Goal: Transaction & Acquisition: Purchase product/service

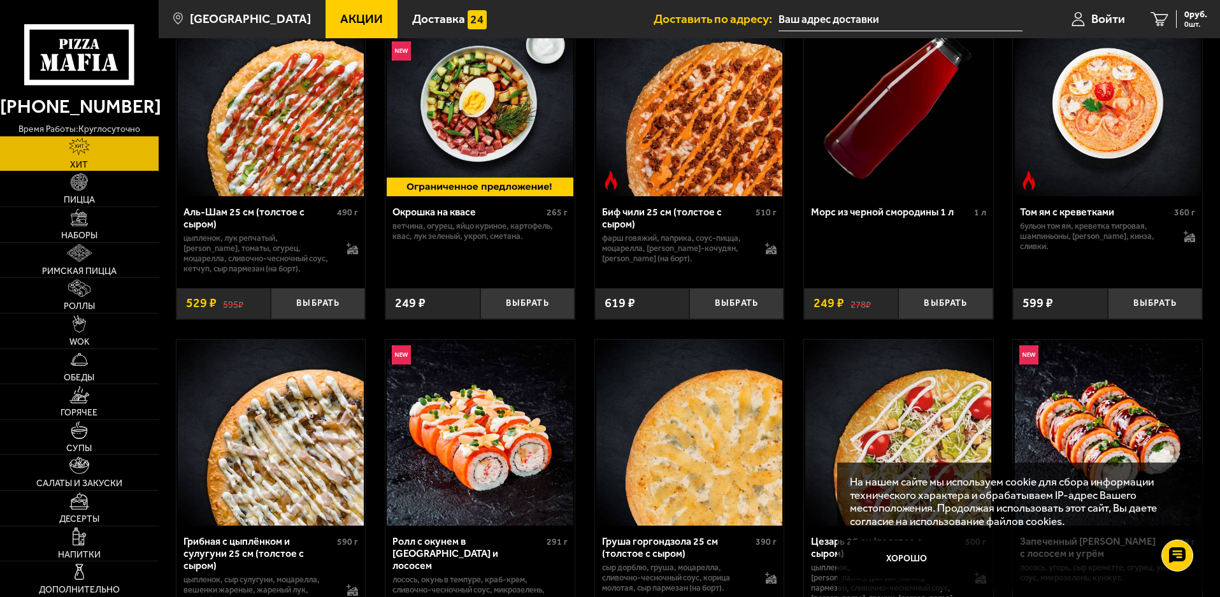
scroll to position [127, 0]
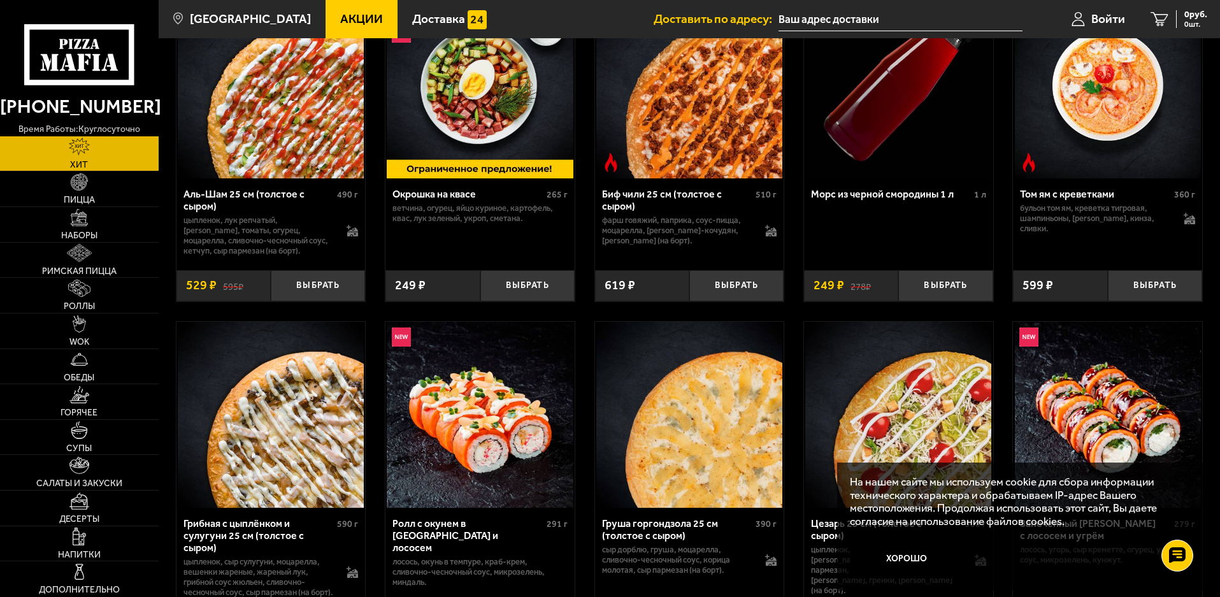
click at [352, 6] on link "Акции" at bounding box center [361, 19] width 72 height 38
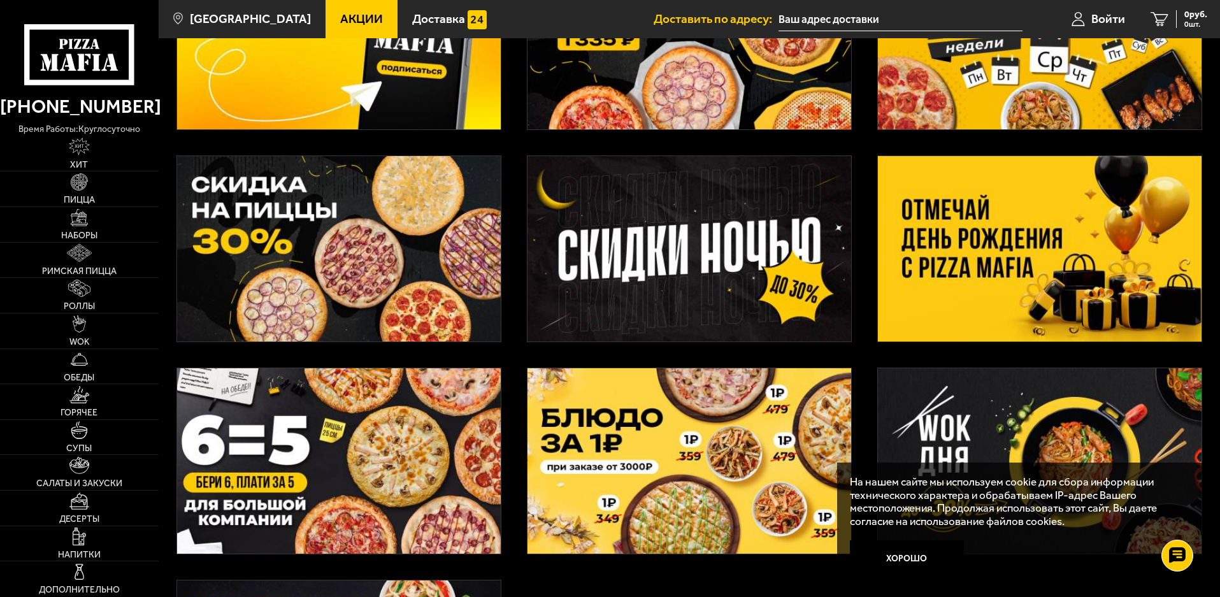
scroll to position [191, 0]
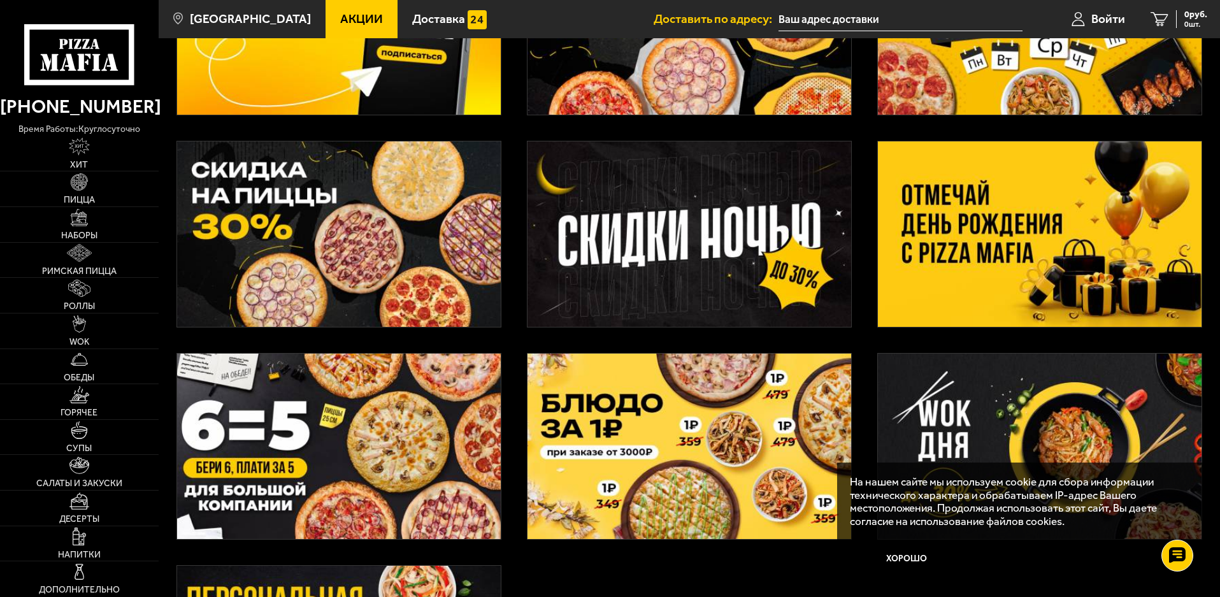
click at [385, 222] on img at bounding box center [339, 233] width 324 height 185
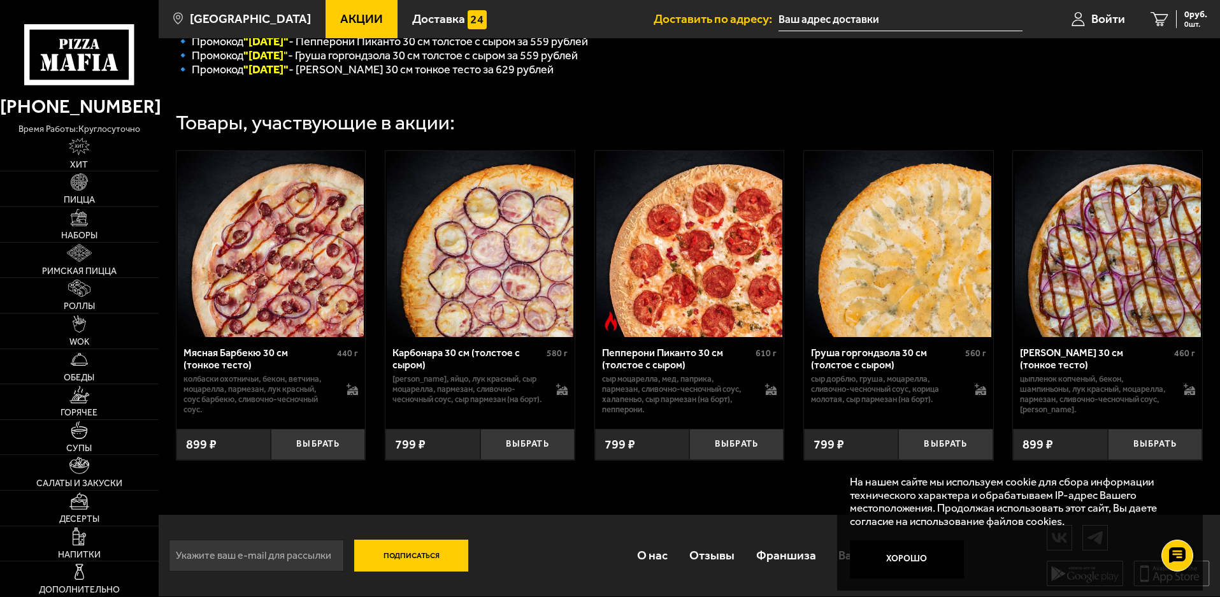
scroll to position [375, 0]
click at [892, 568] on button "Хорошо" at bounding box center [907, 559] width 115 height 38
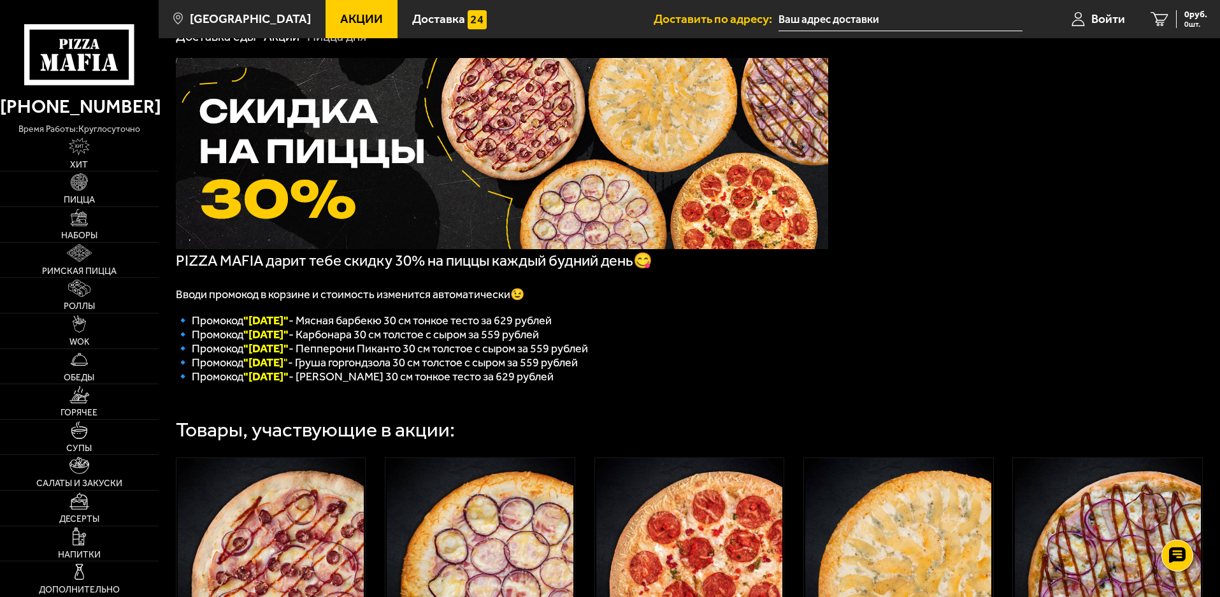
scroll to position [0, 0]
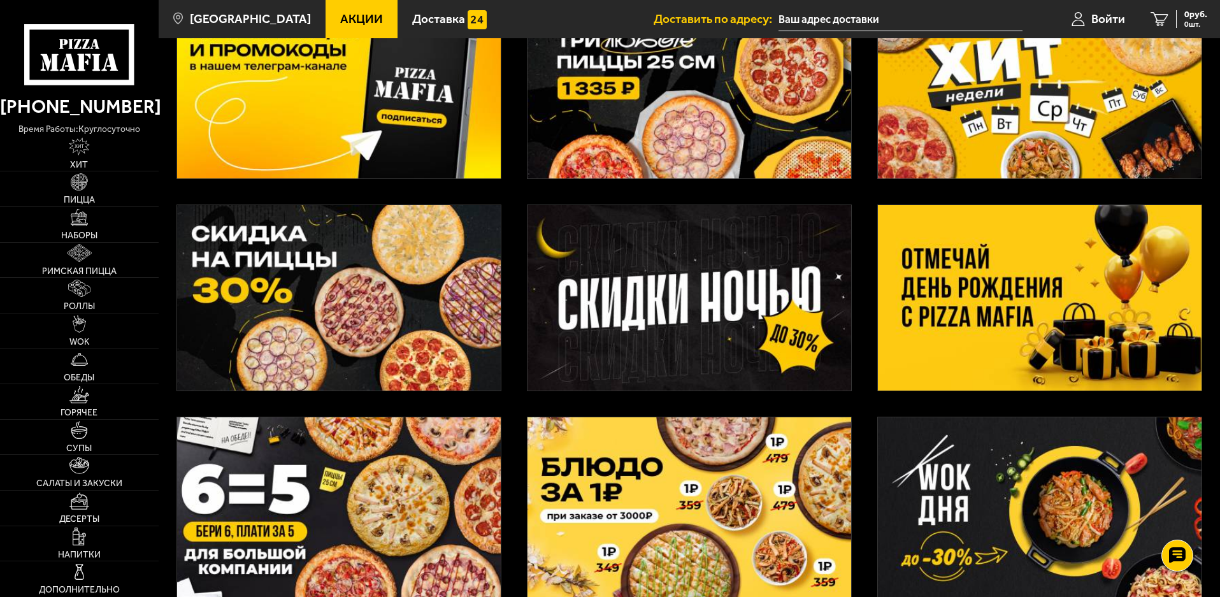
scroll to position [469, 0]
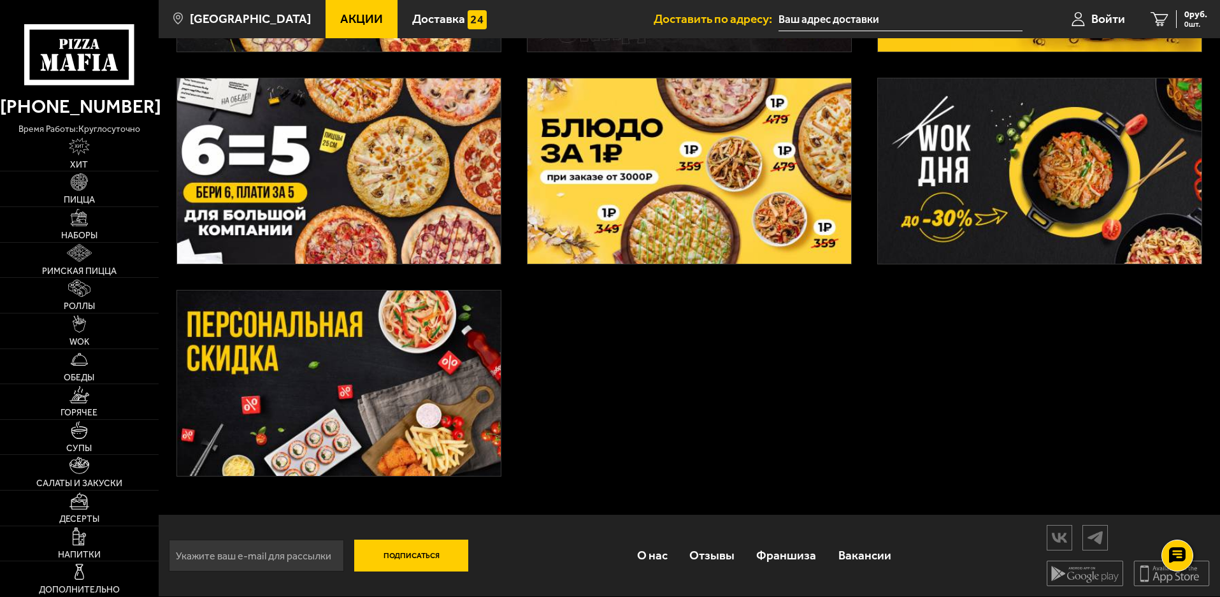
click at [360, 390] on img at bounding box center [339, 382] width 324 height 185
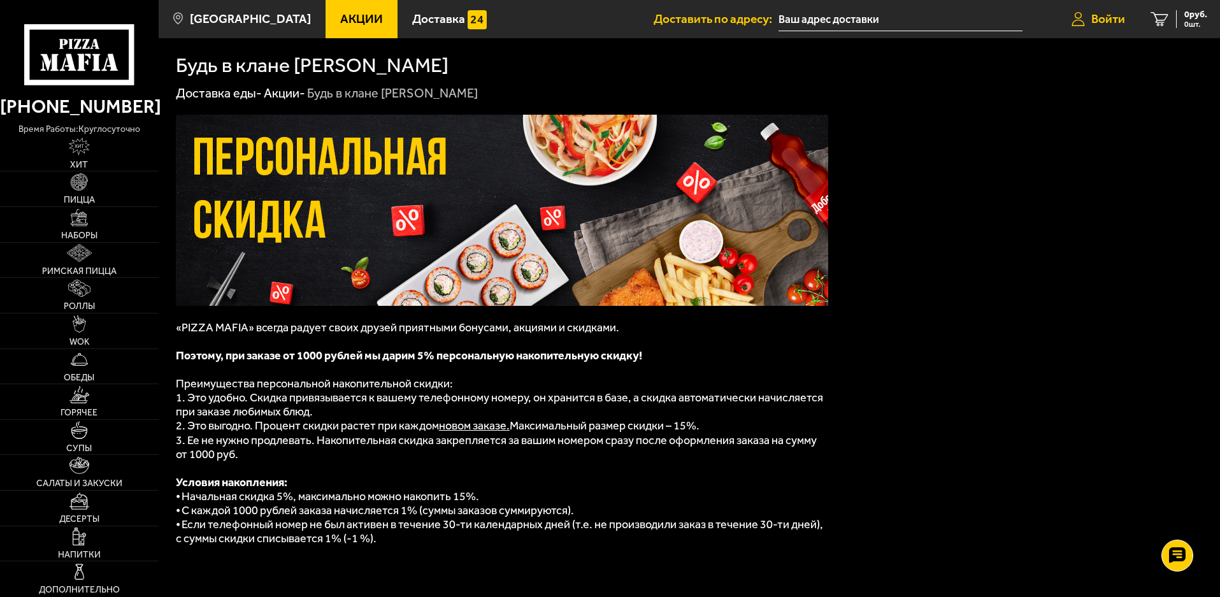
click at [1099, 18] on span "Войти" at bounding box center [1108, 19] width 34 height 12
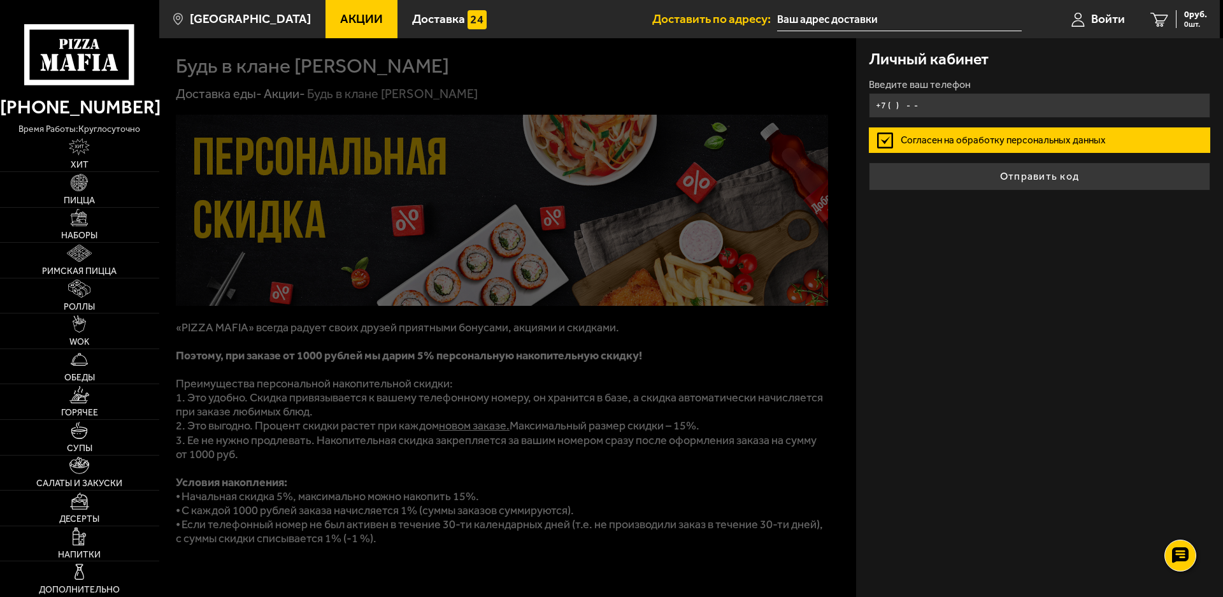
click at [938, 108] on input "+7 ( ) - -" at bounding box center [1039, 105] width 341 height 25
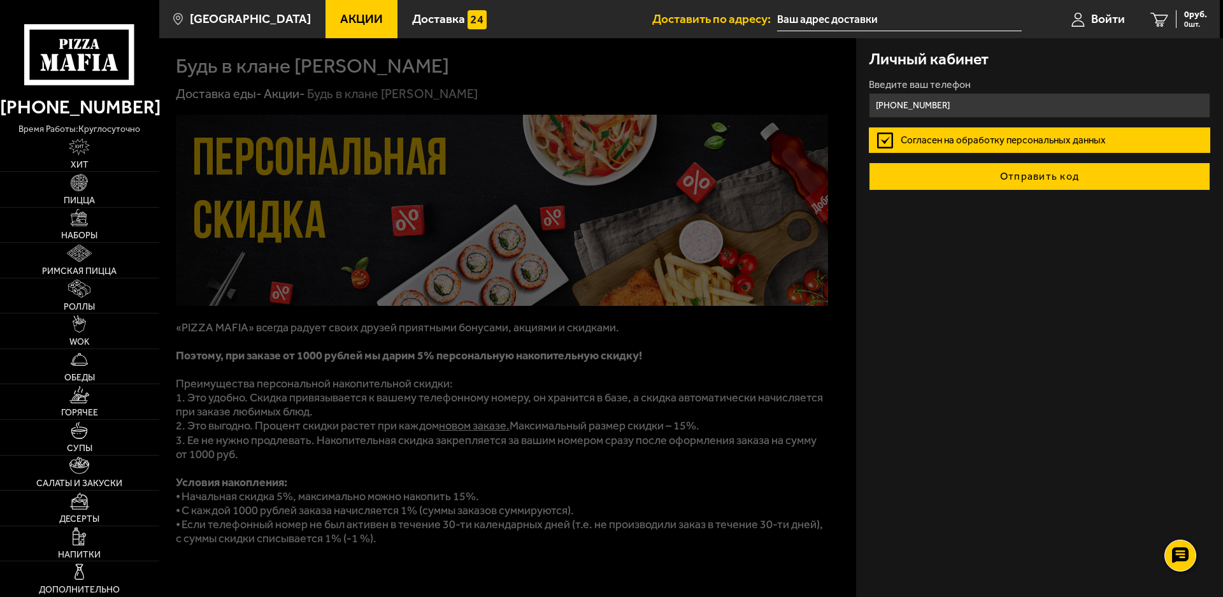
type input "[PHONE_NUMBER]"
click at [1069, 174] on button "Отправить код" at bounding box center [1039, 176] width 341 height 28
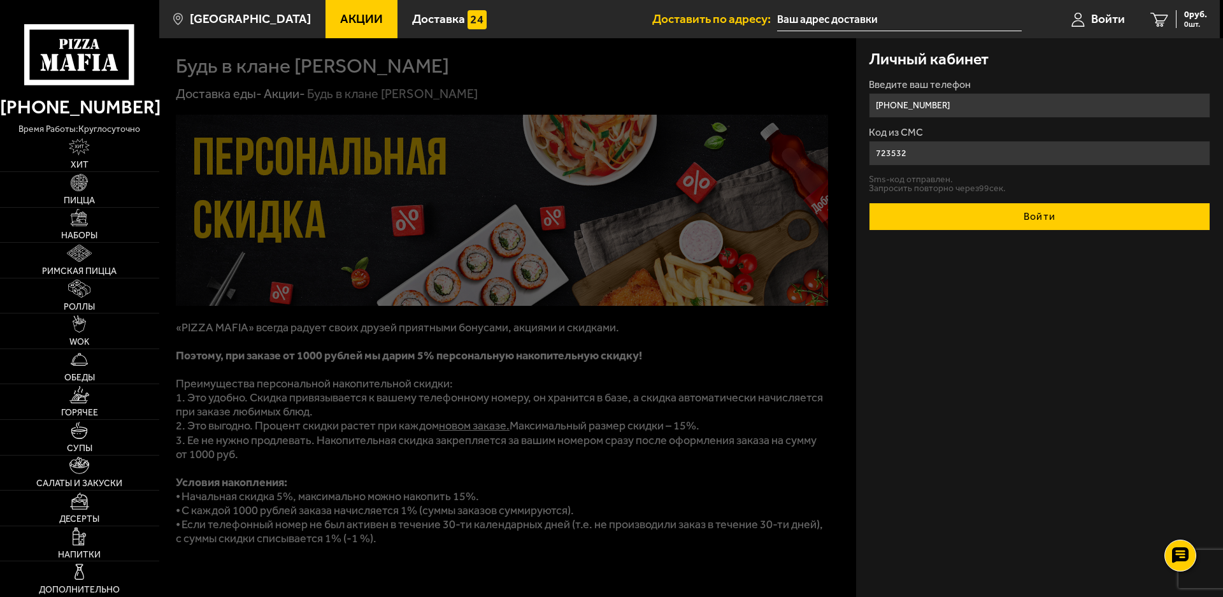
type input "723532"
click at [970, 221] on button "Войти" at bounding box center [1039, 217] width 341 height 28
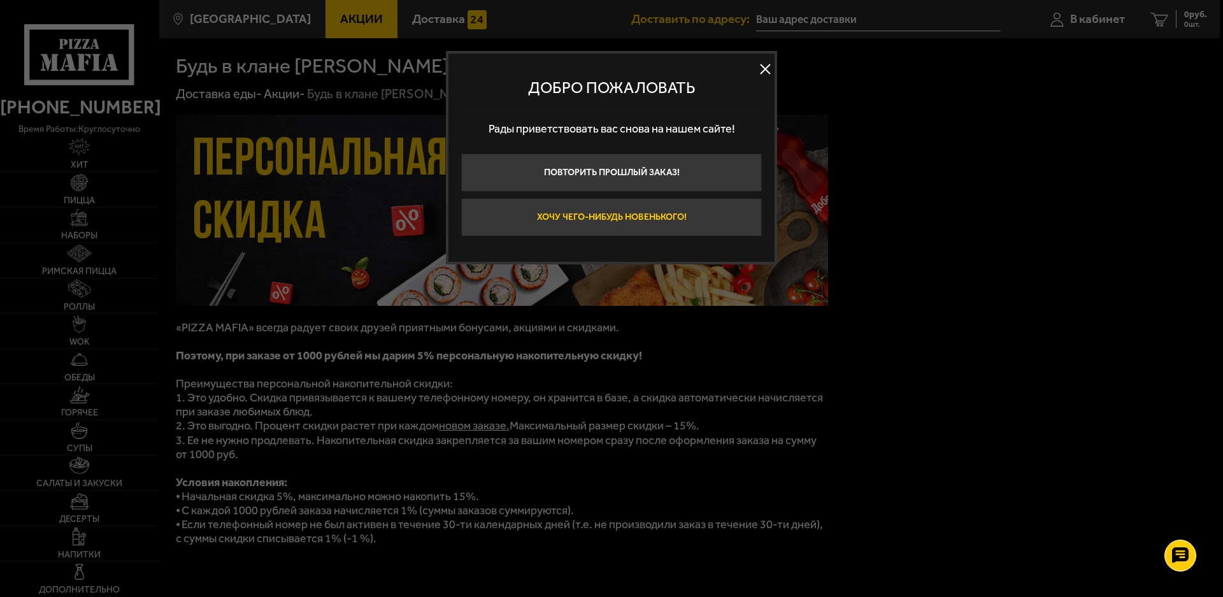
click at [617, 217] on button "Хочу чего-нибудь новенького!" at bounding box center [611, 217] width 301 height 38
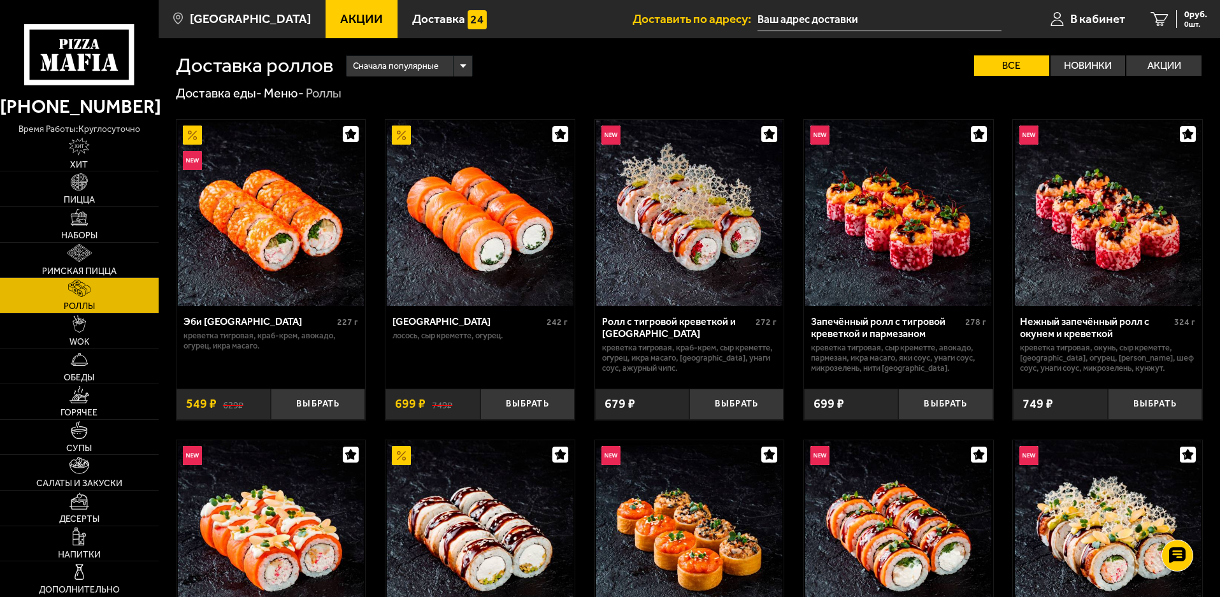
click at [853, 24] on input "text" at bounding box center [879, 20] width 244 height 24
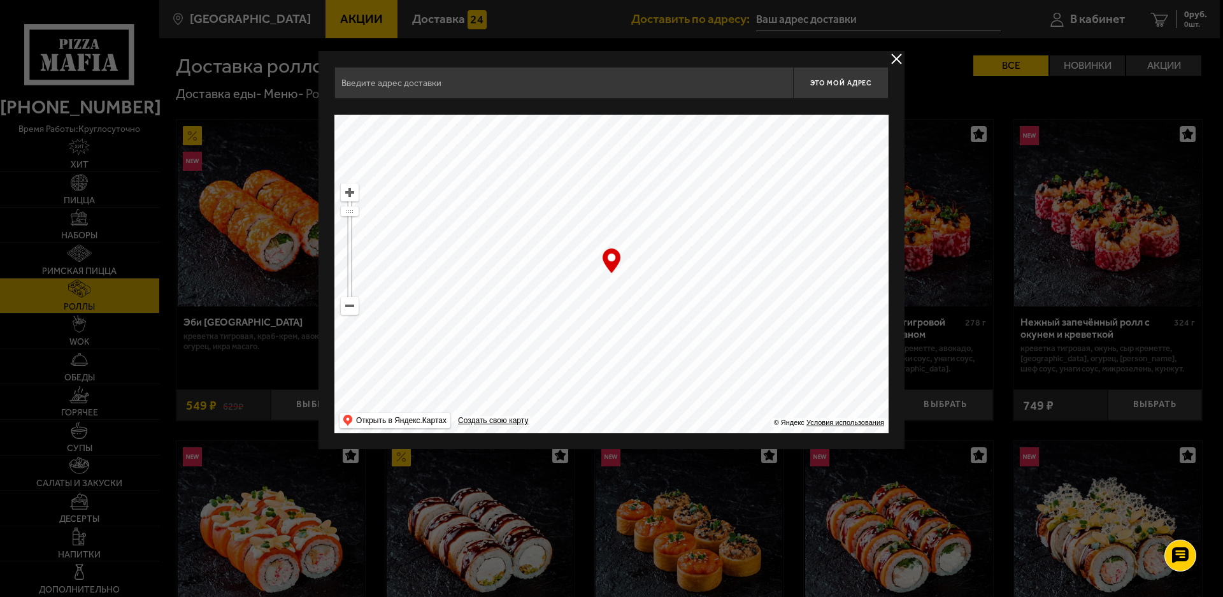
click at [505, 92] on input "text" at bounding box center [563, 83] width 459 height 32
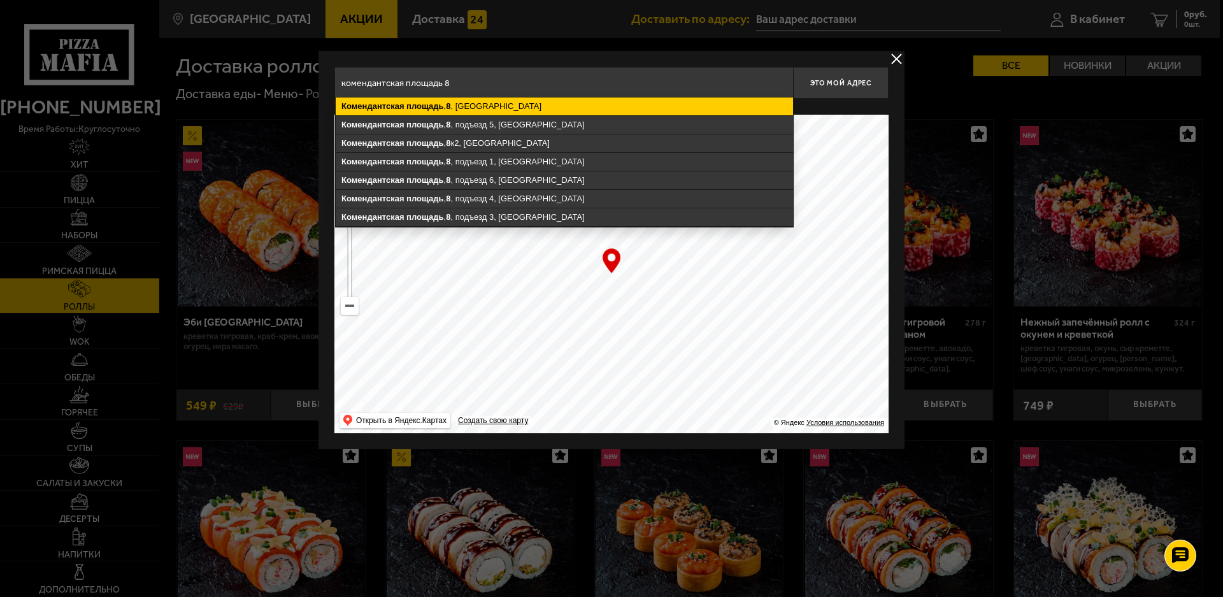
click at [493, 106] on ymaps "[STREET_ADDRESS]" at bounding box center [564, 106] width 457 height 18
type input "[STREET_ADDRESS]"
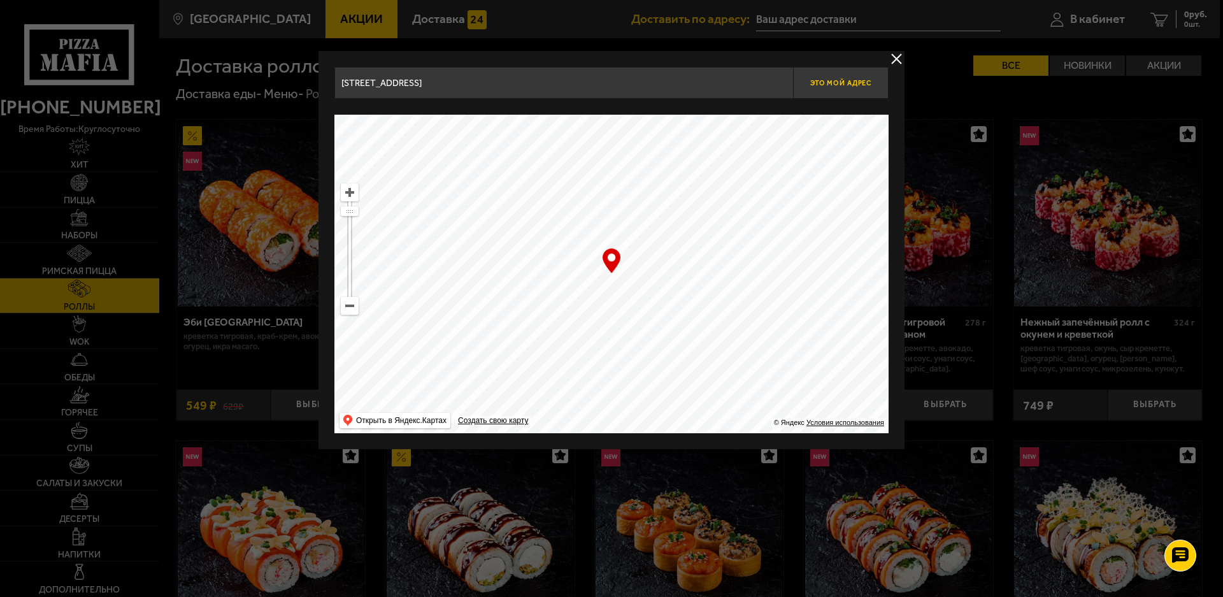
click at [834, 77] on button "Это мой адрес" at bounding box center [841, 83] width 96 height 32
type input "[STREET_ADDRESS]"
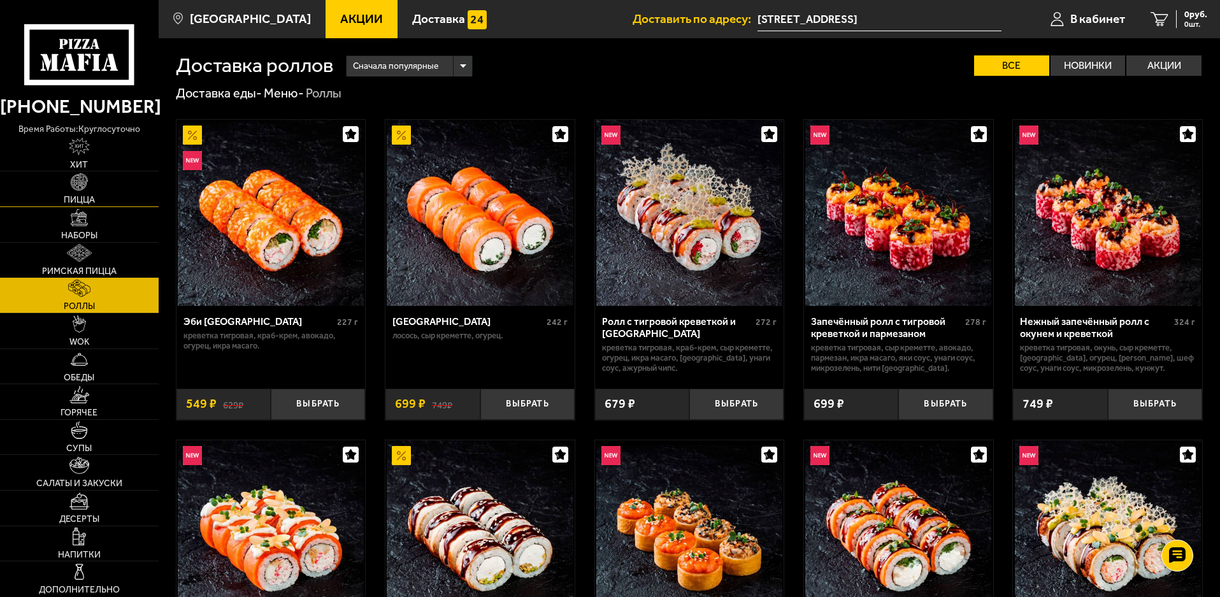
click at [75, 190] on img at bounding box center [79, 181] width 17 height 17
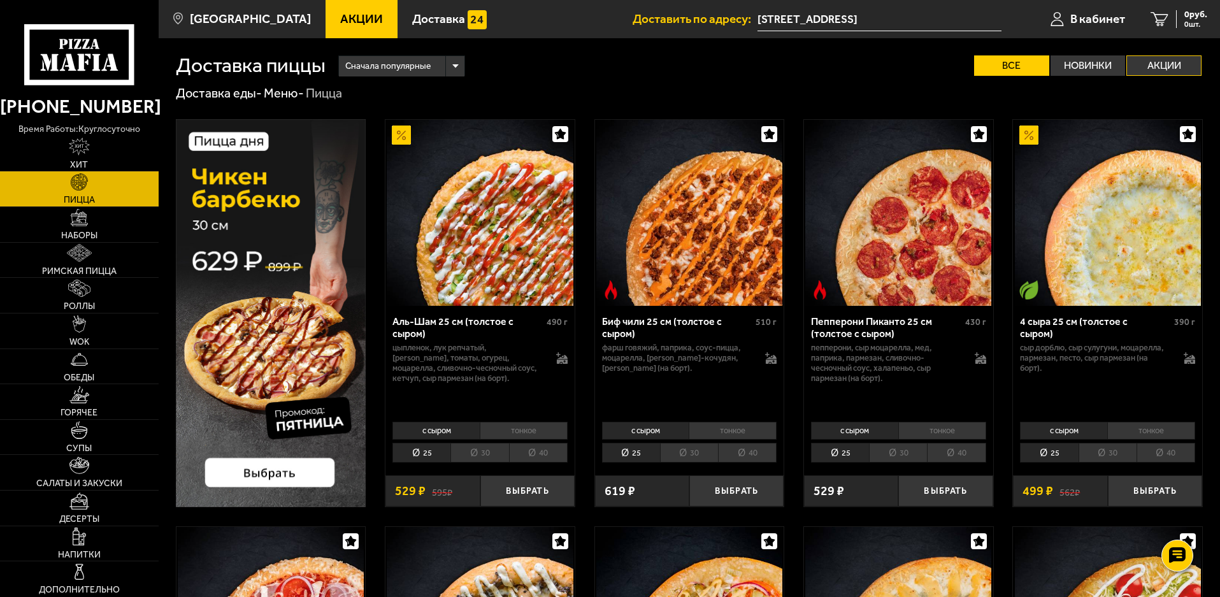
click at [1145, 59] on label "Акции" at bounding box center [1163, 65] width 75 height 20
click at [0, 0] on input "Акции" at bounding box center [0, 0] width 0 height 0
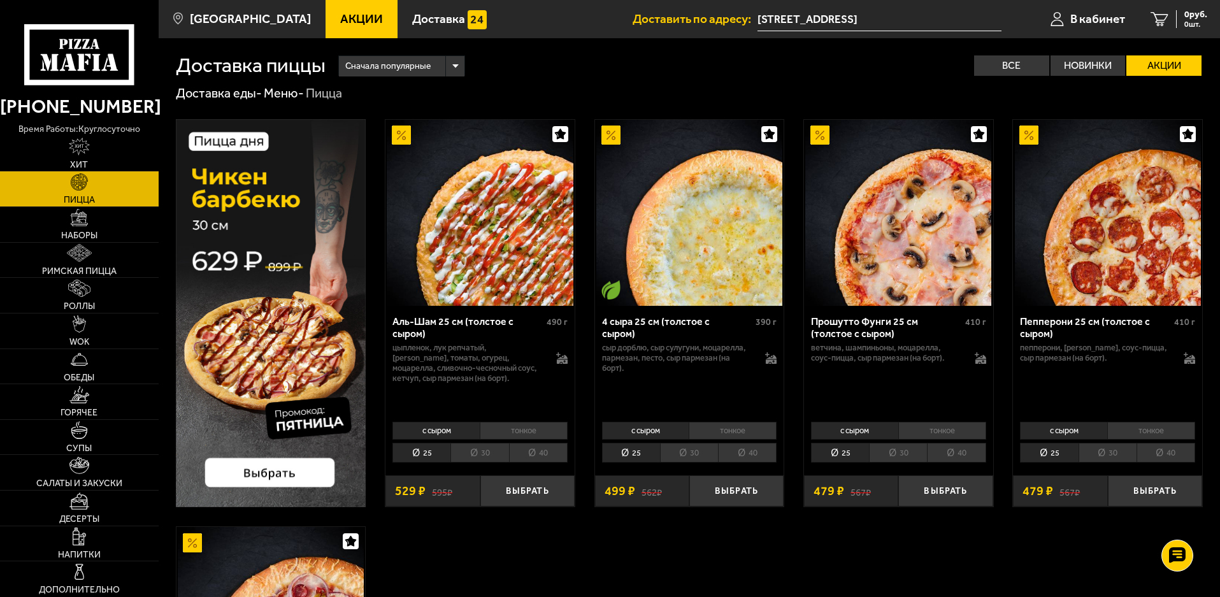
click at [343, 22] on span "Акции" at bounding box center [361, 19] width 43 height 12
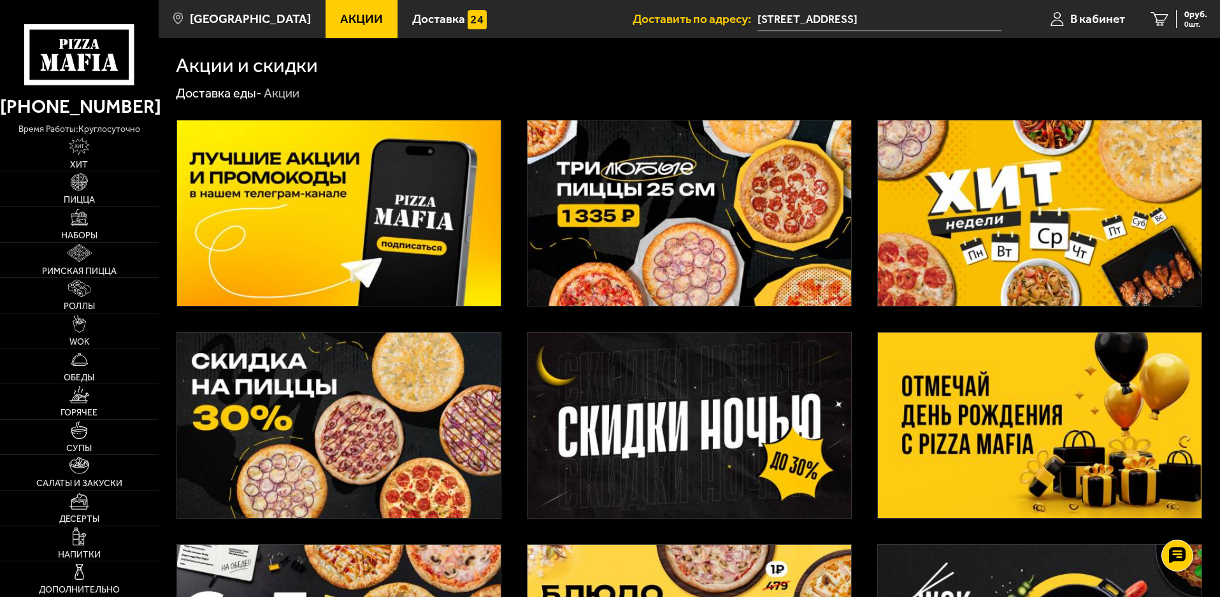
click at [664, 185] on img at bounding box center [689, 212] width 324 height 185
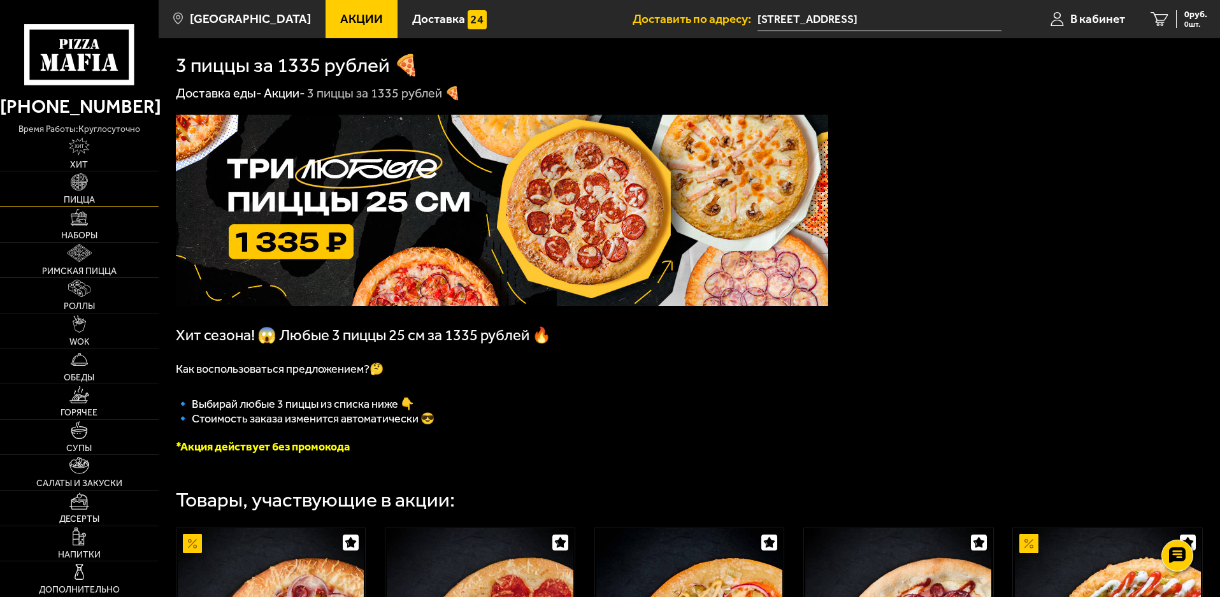
click at [78, 194] on link "Пицца" at bounding box center [79, 188] width 159 height 35
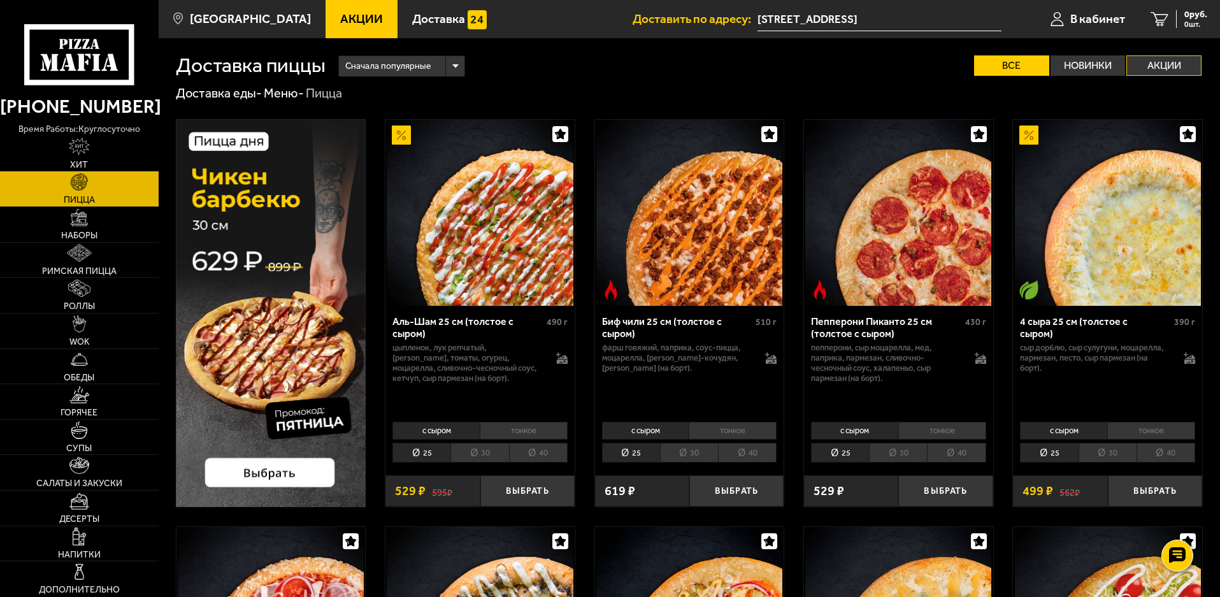
click at [1155, 59] on label "Акции" at bounding box center [1163, 65] width 75 height 20
click at [0, 0] on input "Акции" at bounding box center [0, 0] width 0 height 0
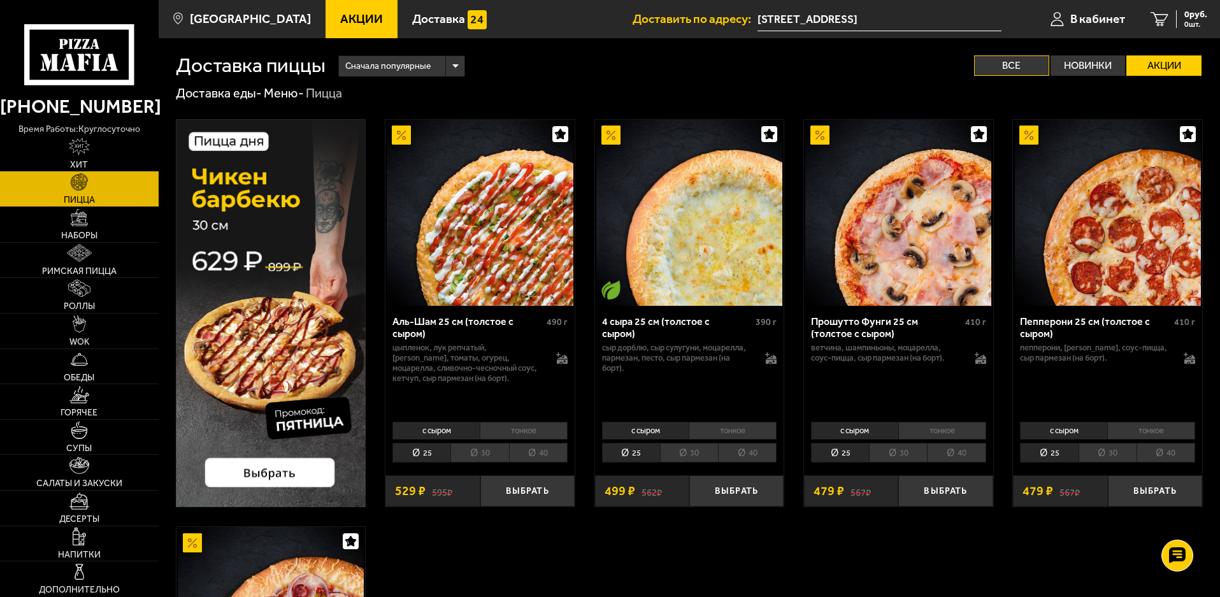
click at [1027, 69] on label "Все" at bounding box center [1011, 65] width 75 height 20
click at [0, 0] on input "Все" at bounding box center [0, 0] width 0 height 0
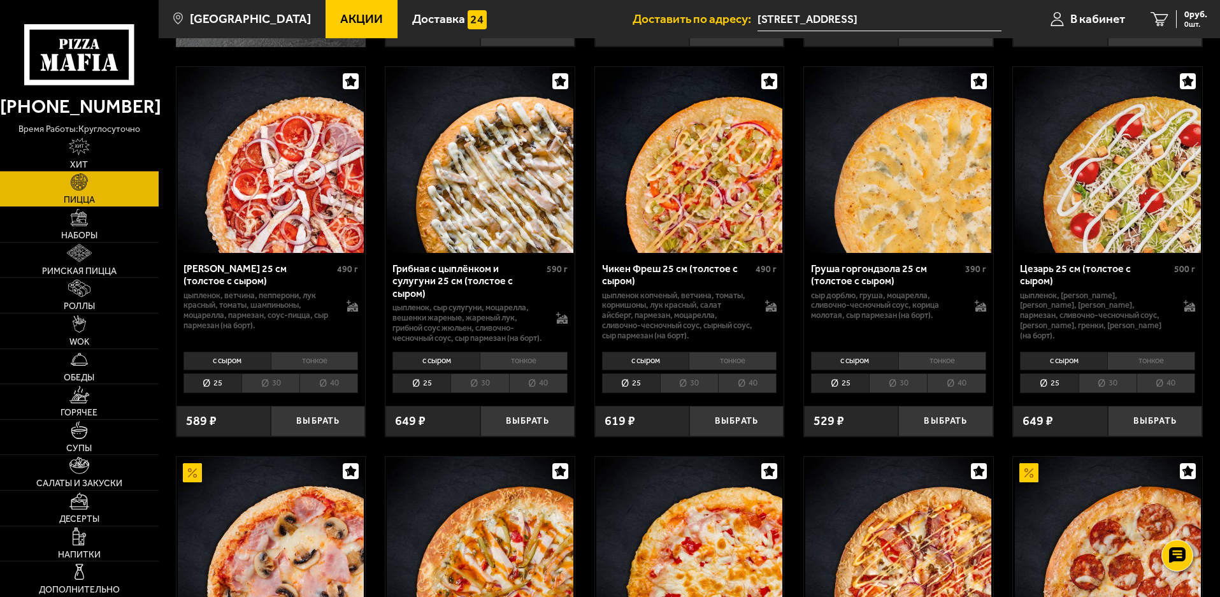
scroll to position [446, 0]
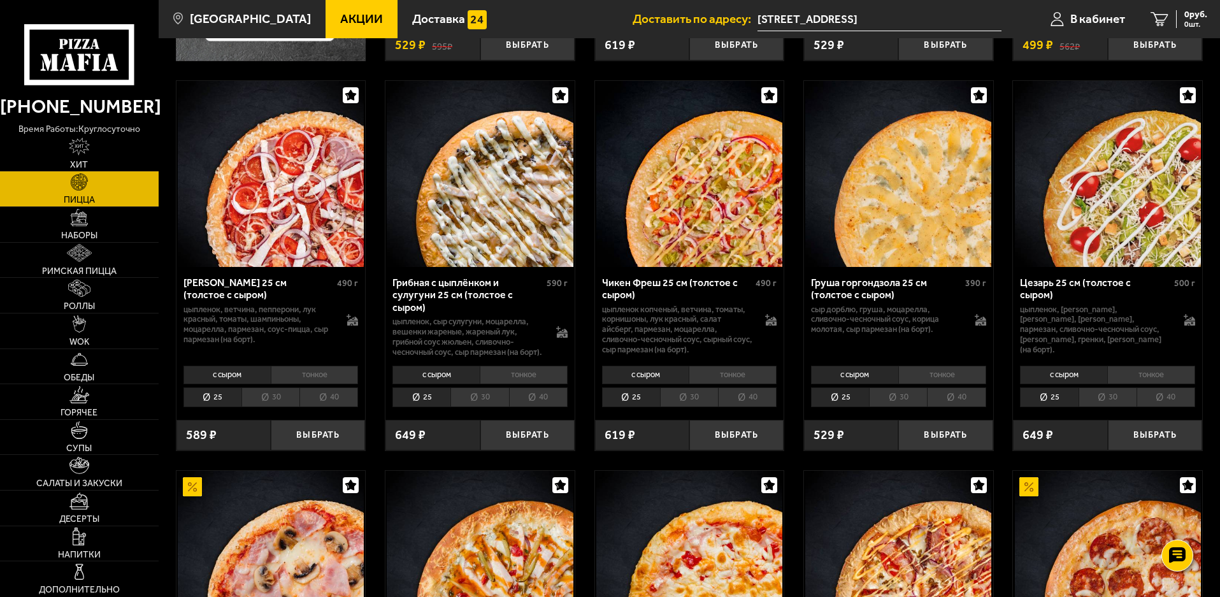
click at [634, 407] on li "25" at bounding box center [631, 397] width 58 height 20
click at [736, 444] on button "Выбрать" at bounding box center [736, 435] width 94 height 31
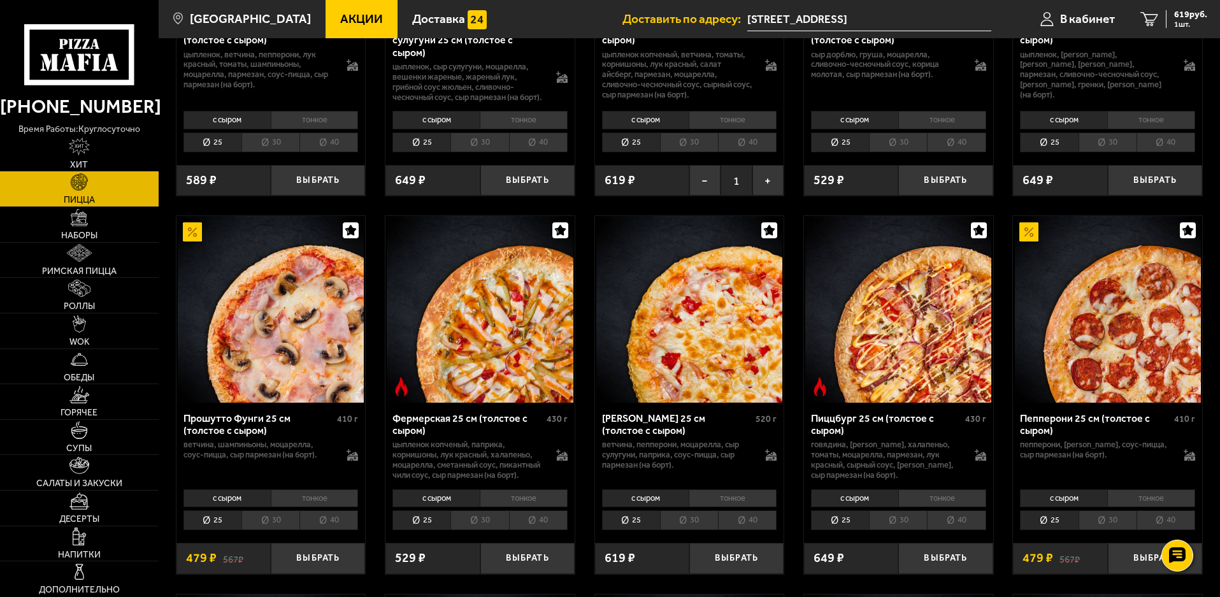
scroll to position [828, 0]
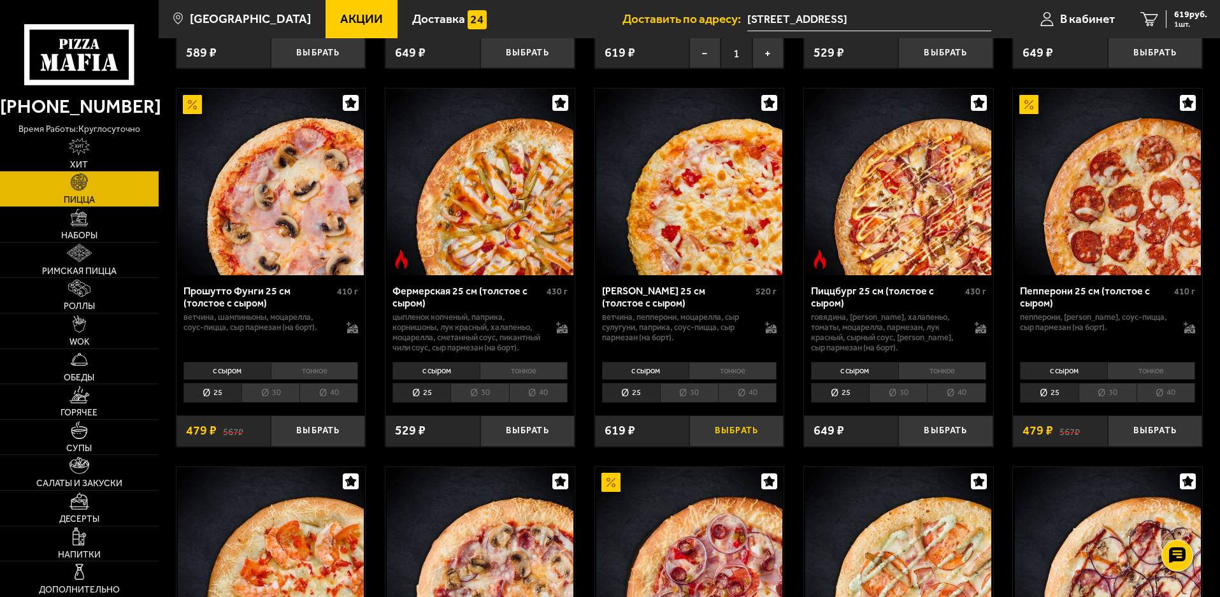
click at [738, 447] on button "Выбрать" at bounding box center [736, 430] width 94 height 31
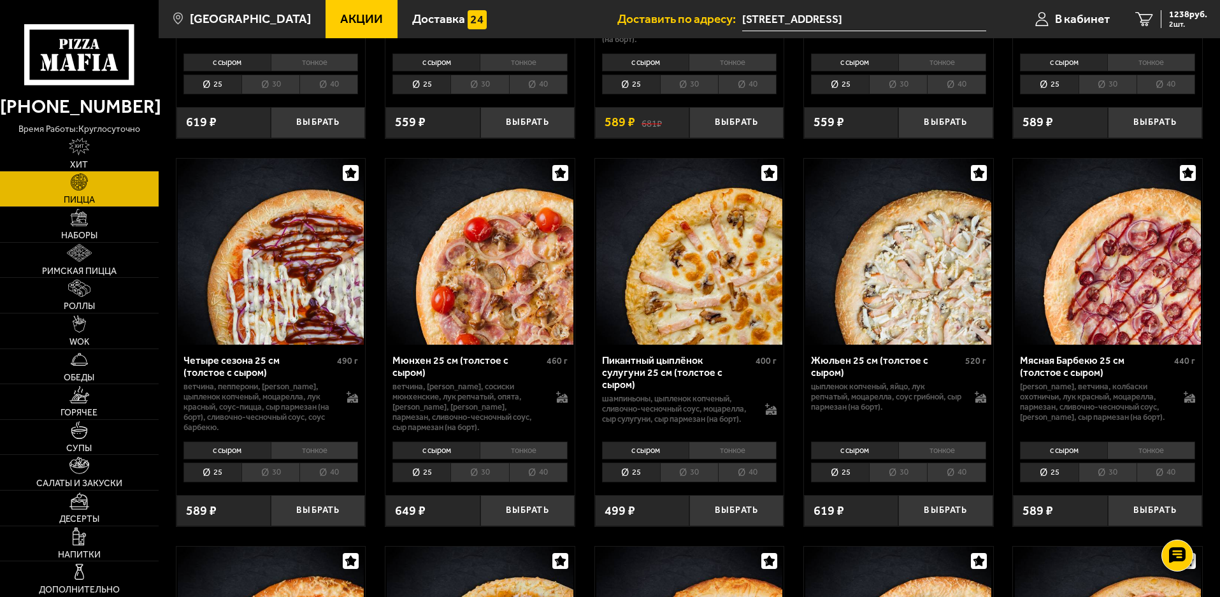
scroll to position [1529, 0]
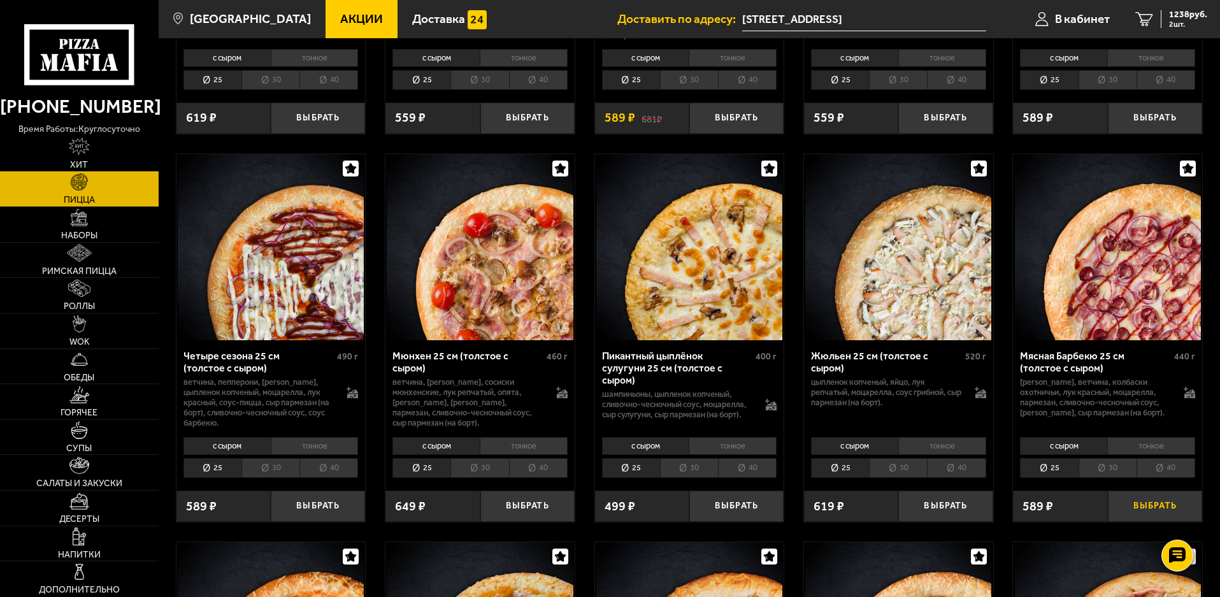
click at [1136, 521] on button "Выбрать" at bounding box center [1155, 505] width 94 height 31
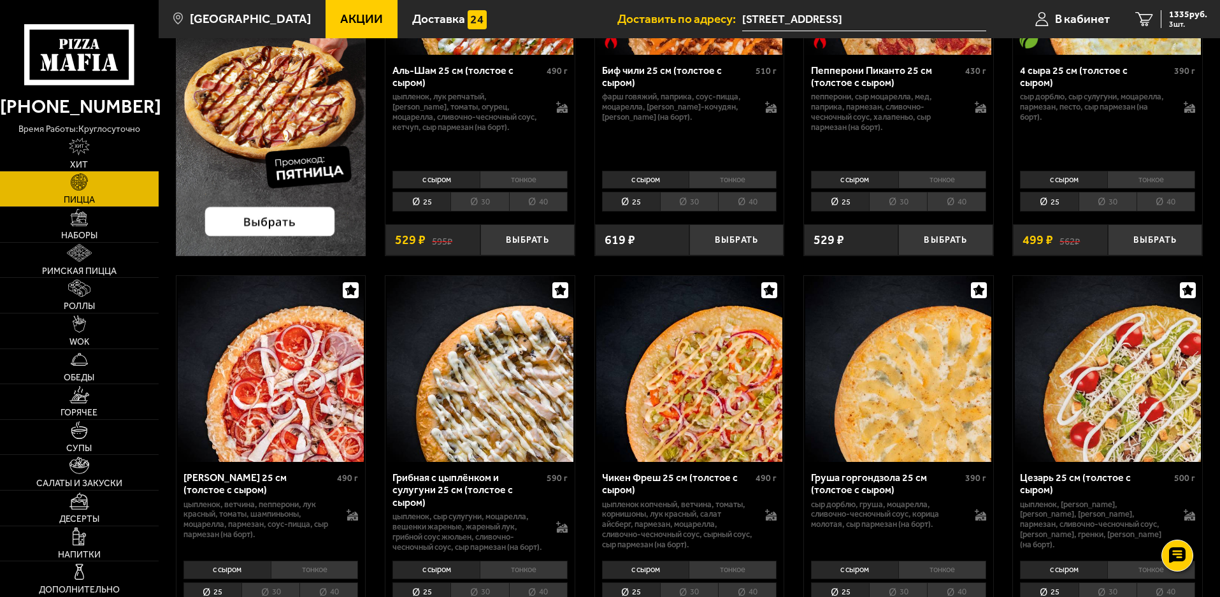
scroll to position [0, 0]
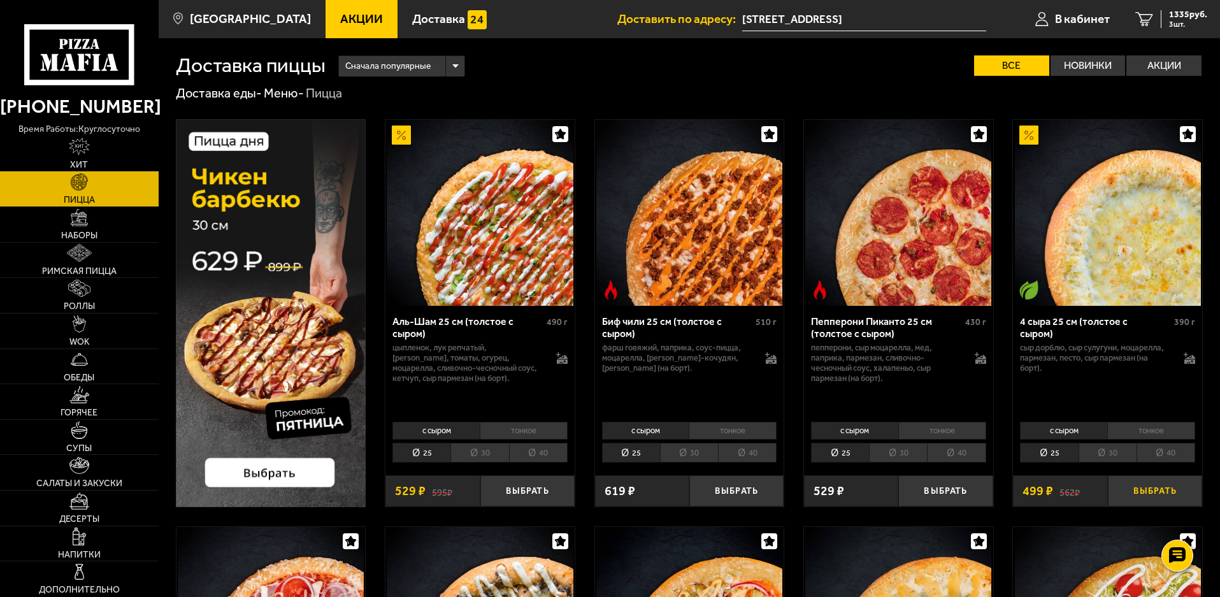
click at [1158, 495] on button "Выбрать" at bounding box center [1155, 490] width 94 height 31
click at [1170, 18] on span "1954 руб." at bounding box center [1188, 14] width 38 height 9
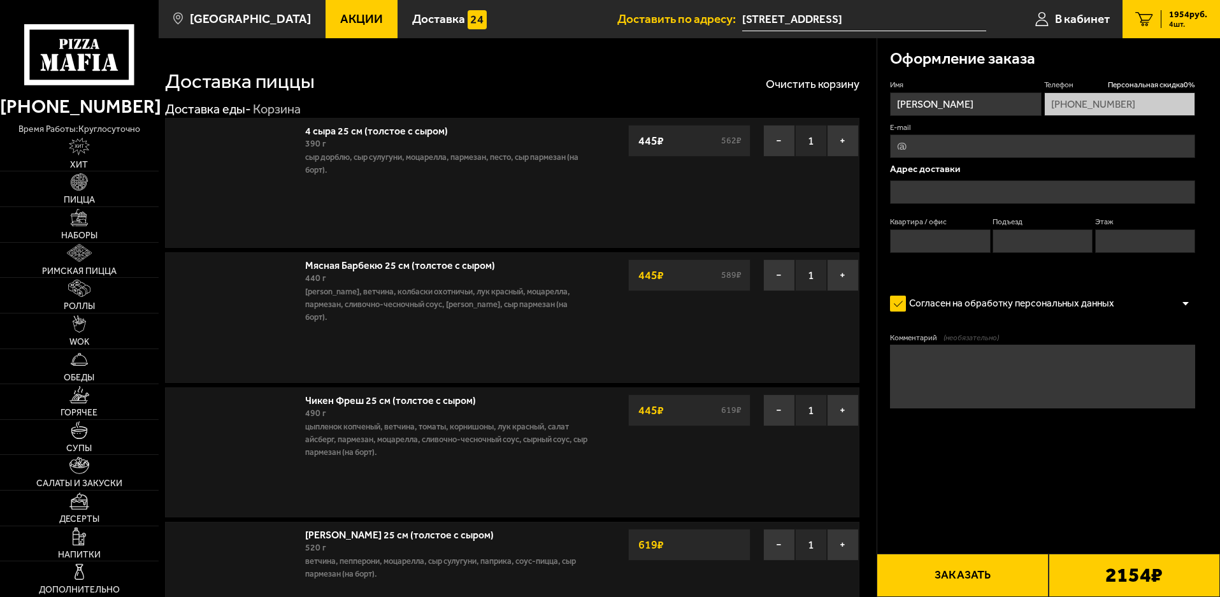
type input "[STREET_ADDRESS]"
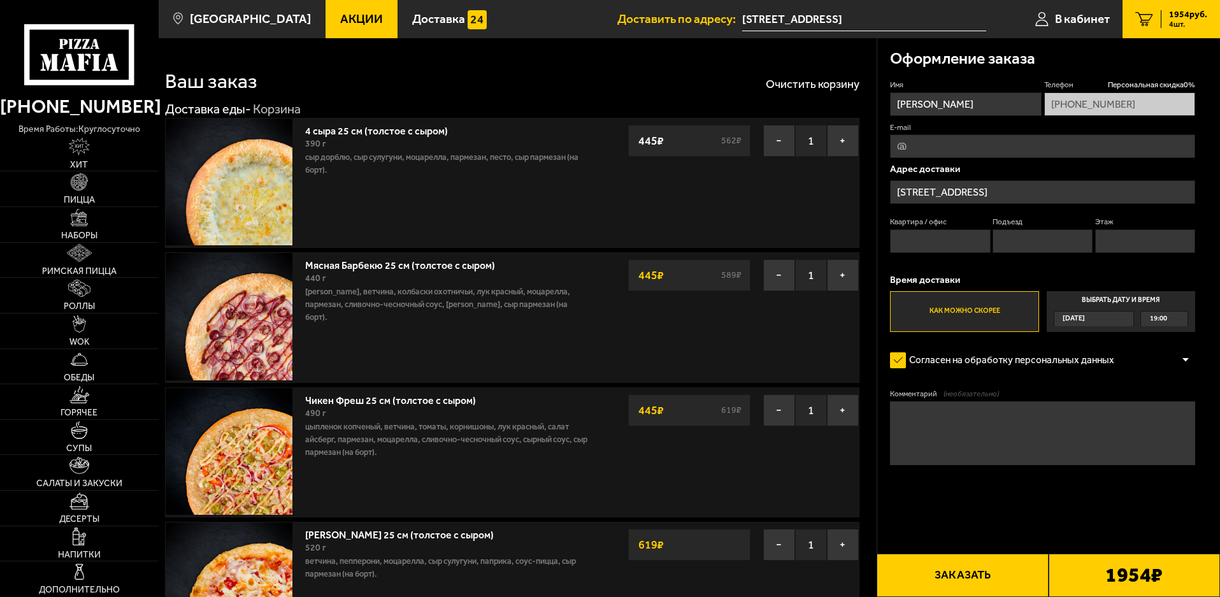
click at [396, 134] on link "4 сыра 25 см (толстое с сыром)" at bounding box center [382, 129] width 155 height 16
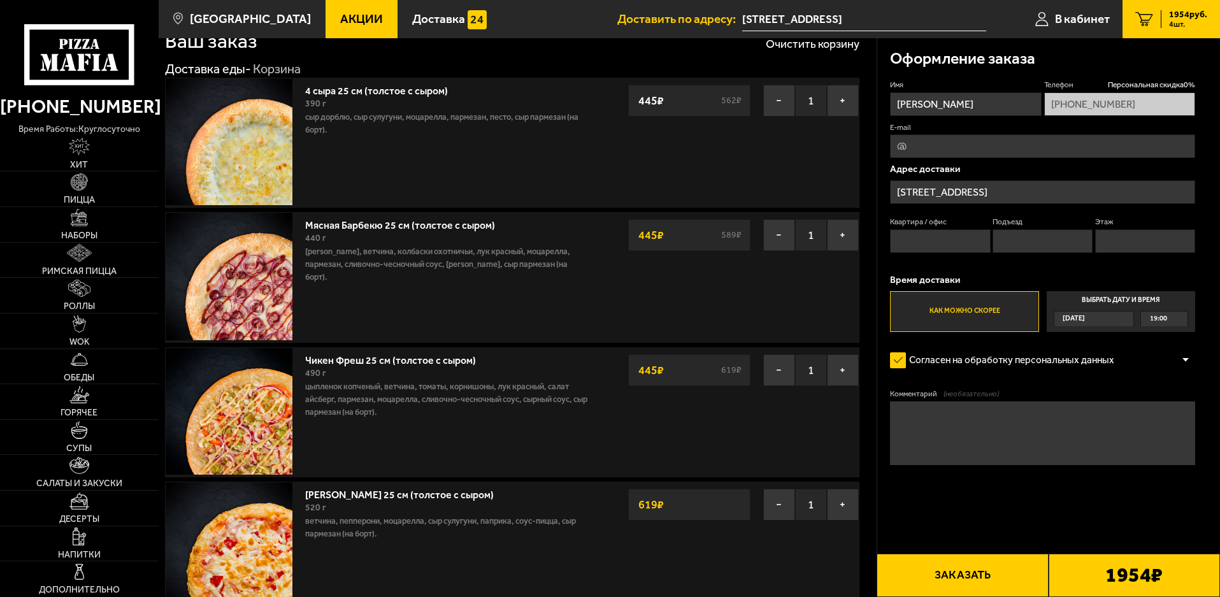
scroll to position [64, 0]
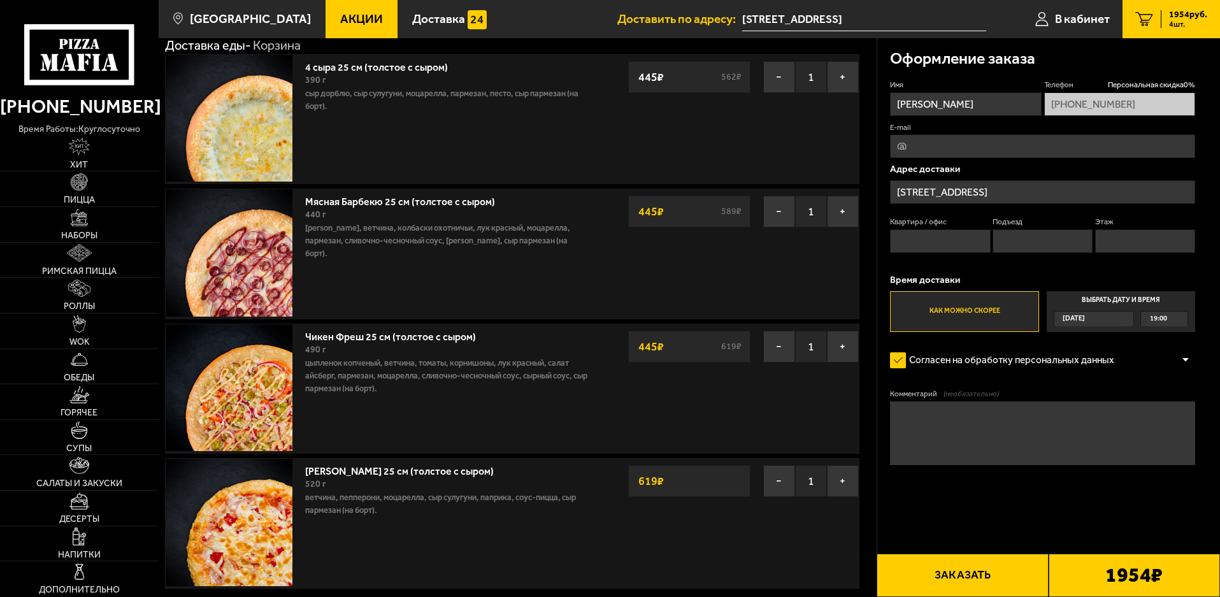
click at [380, 66] on link "4 сыра 25 см (толстое с сыром)" at bounding box center [382, 65] width 155 height 16
click at [241, 132] on img at bounding box center [229, 118] width 127 height 127
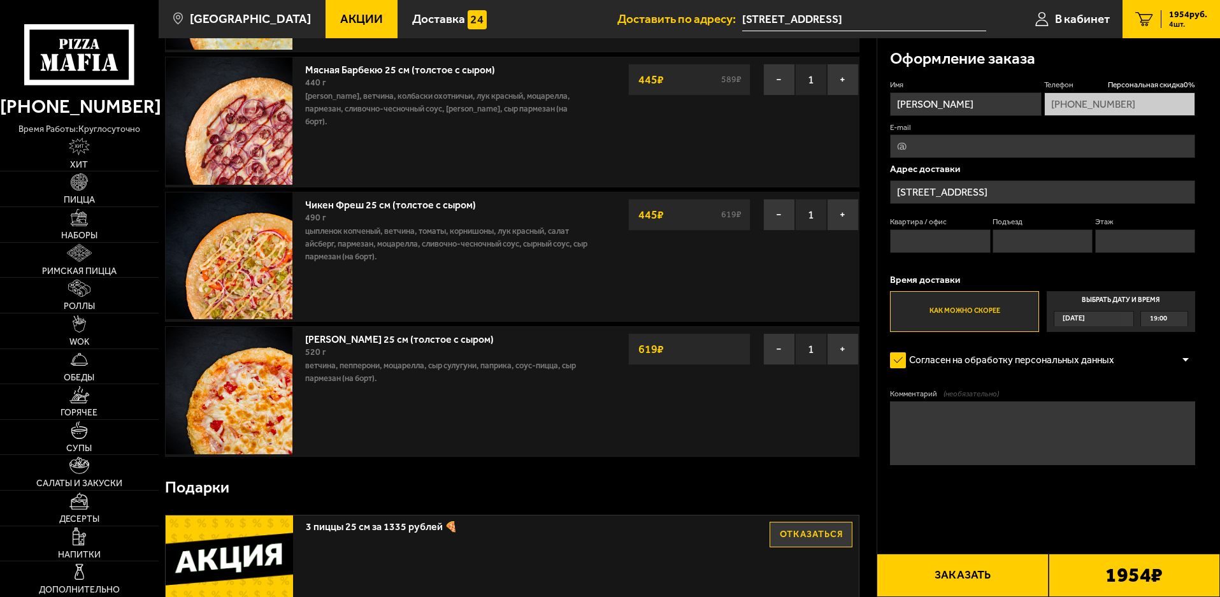
scroll to position [0, 0]
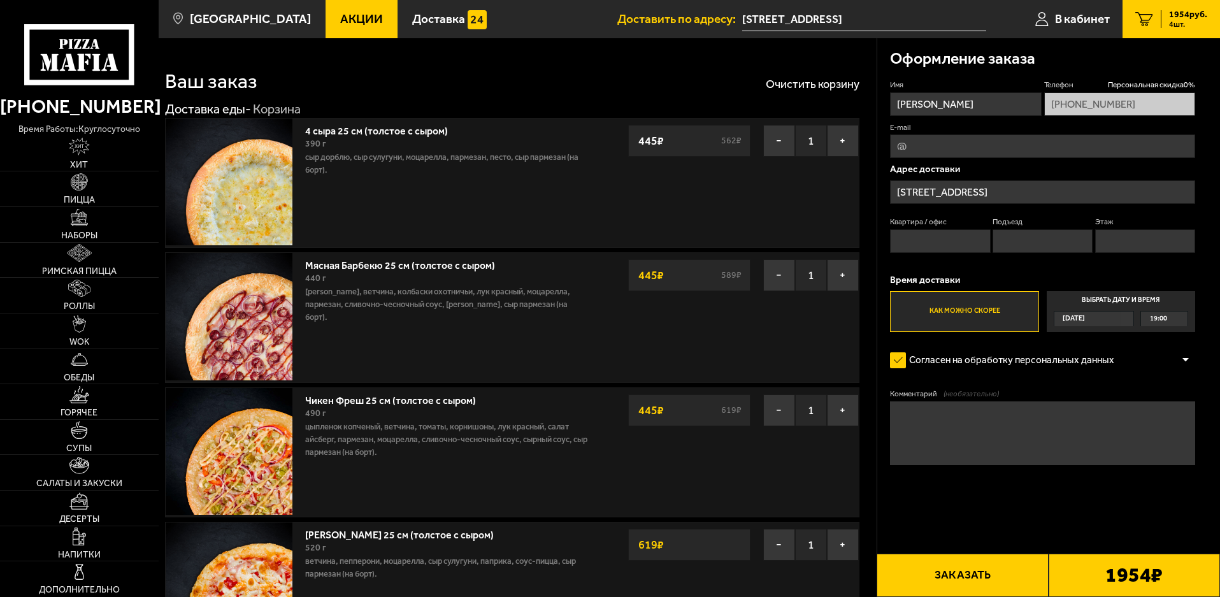
click at [966, 241] on input "Квартира / офис" at bounding box center [940, 241] width 100 height 24
click at [1164, 318] on span "19:00" at bounding box center [1158, 318] width 17 height 15
click at [0, 0] on input "Выбрать дату и время [DATE] 19:00" at bounding box center [0, 0] width 0 height 0
click at [1085, 315] on span "[DATE]" at bounding box center [1073, 318] width 22 height 15
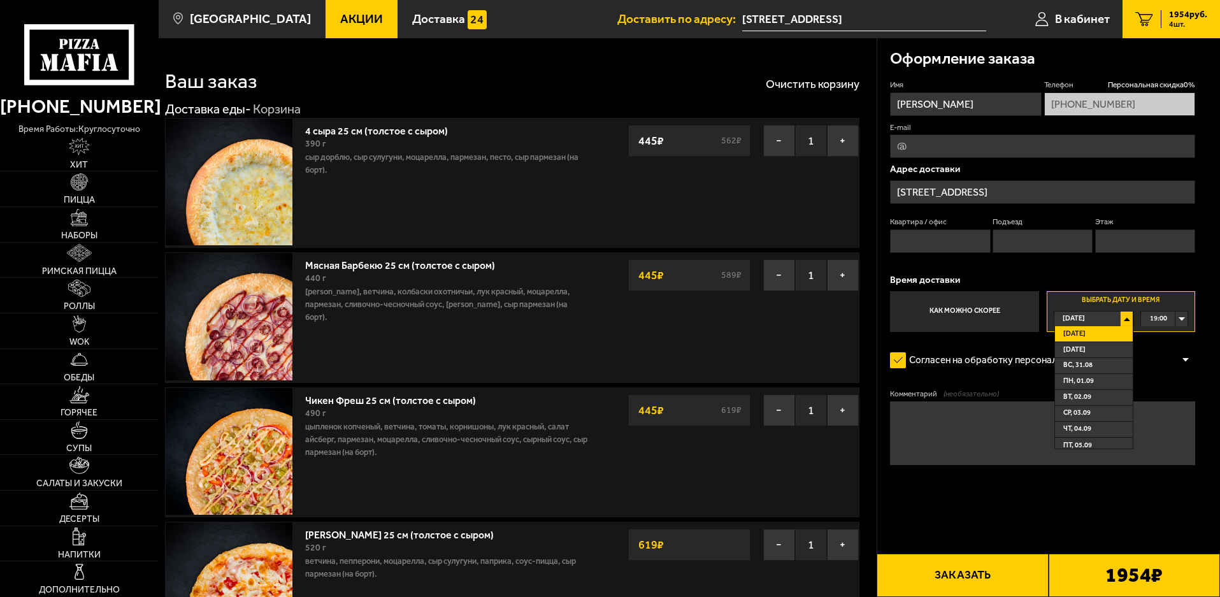
click at [1169, 318] on div "19:00" at bounding box center [1164, 318] width 46 height 15
click at [1166, 396] on span "22:00" at bounding box center [1158, 397] width 17 height 15
click at [1183, 318] on div "22:00" at bounding box center [1164, 318] width 46 height 15
click at [1145, 265] on div "Имя [PERSON_NAME] скидка 0 % [PHONE_NUMBER] E-mail Адрес доставки [STREET_ADDRE…" at bounding box center [1042, 206] width 305 height 252
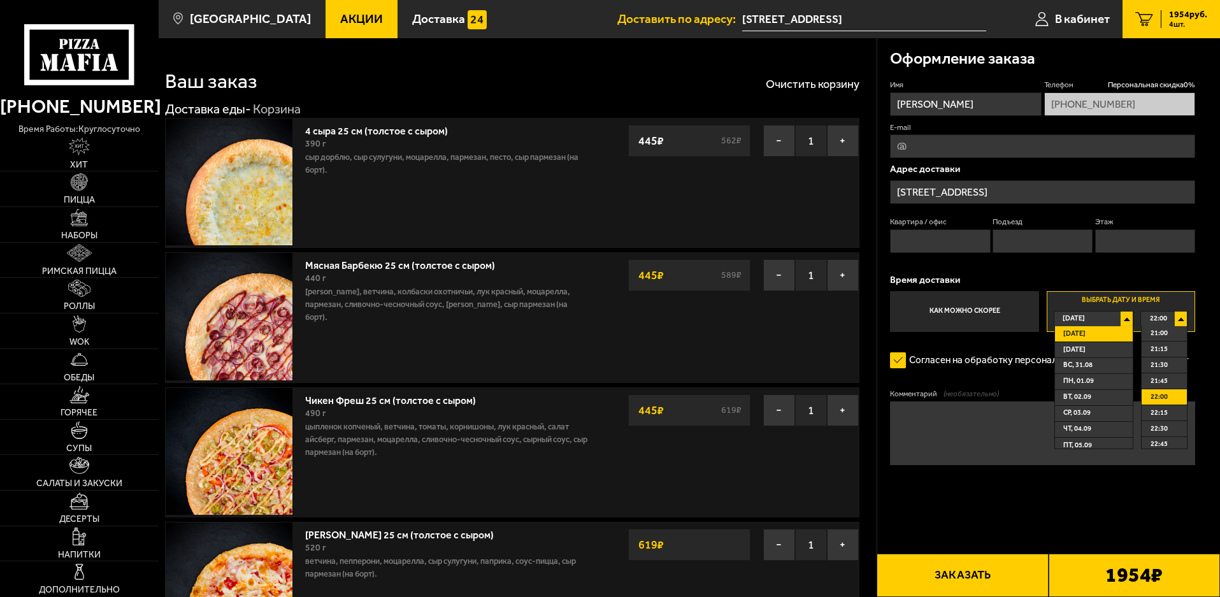
click at [1070, 266] on div "Имя [PERSON_NAME] скидка 0 % [PHONE_NUMBER] E-mail Адрес доставки [STREET_ADDRE…" at bounding box center [1042, 206] width 305 height 252
click at [1085, 331] on span "[DATE]" at bounding box center [1074, 334] width 22 height 15
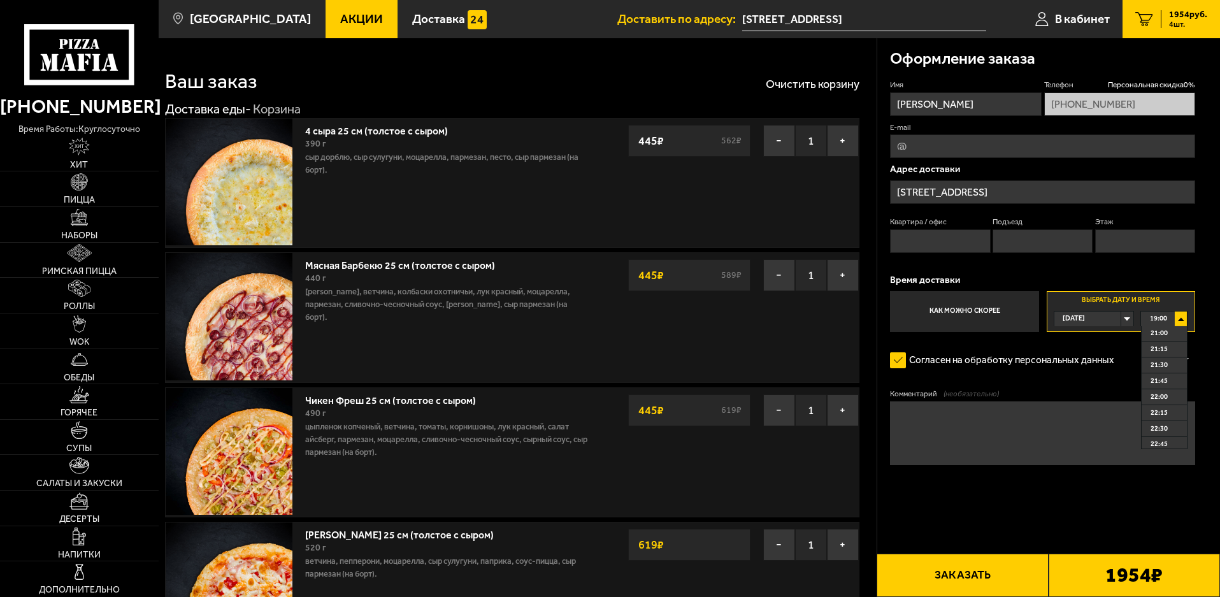
click at [1122, 368] on label "Согласен на обработку персональных данных" at bounding box center [1008, 360] width 237 height 25
click at [0, 0] on input "Согласен на обработку персональных данных" at bounding box center [0, 0] width 0 height 0
click at [1059, 364] on label "Согласен на обработку персональных данных" at bounding box center [1008, 360] width 237 height 25
click at [0, 0] on input "Согласен на обработку персональных данных" at bounding box center [0, 0] width 0 height 0
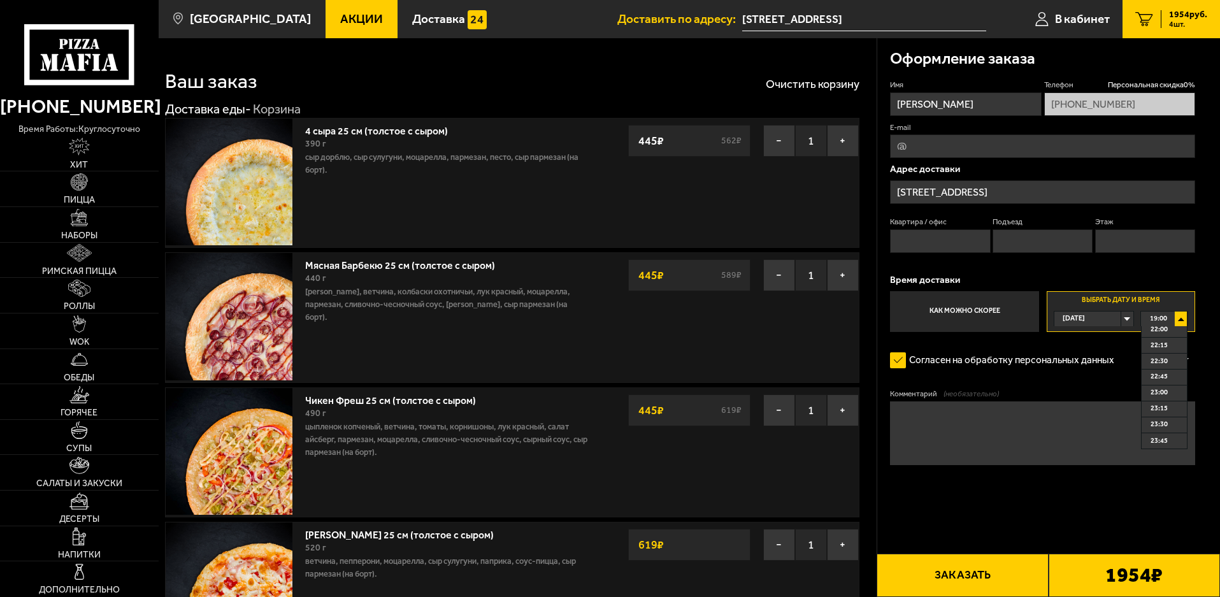
click at [1159, 327] on span "22:00" at bounding box center [1158, 329] width 17 height 15
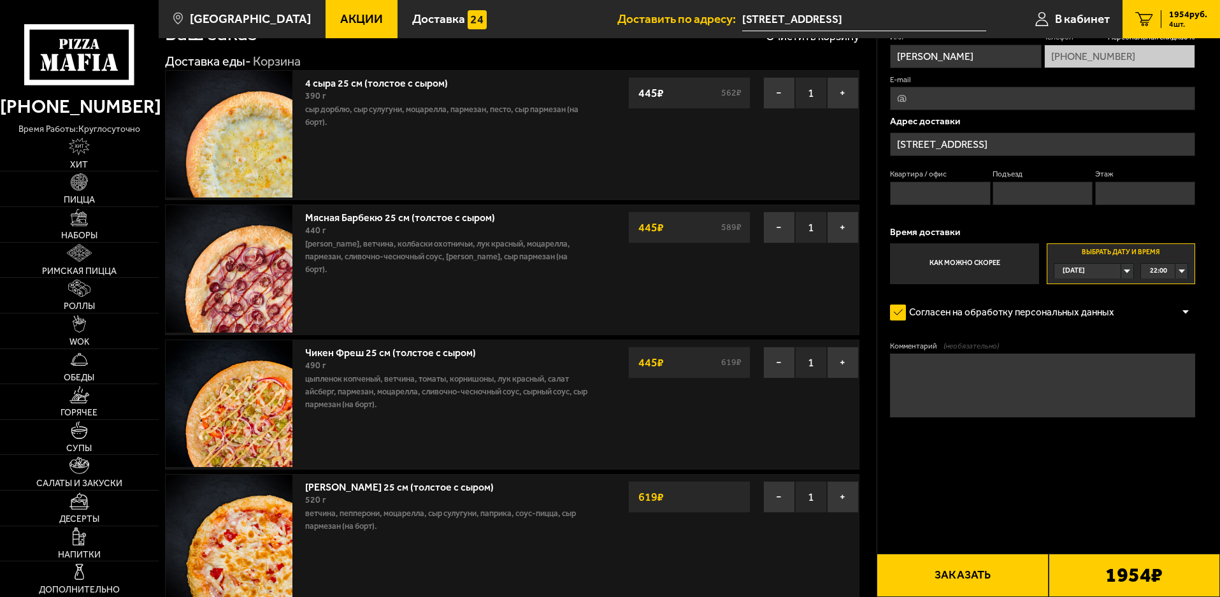
scroll to position [0, 0]
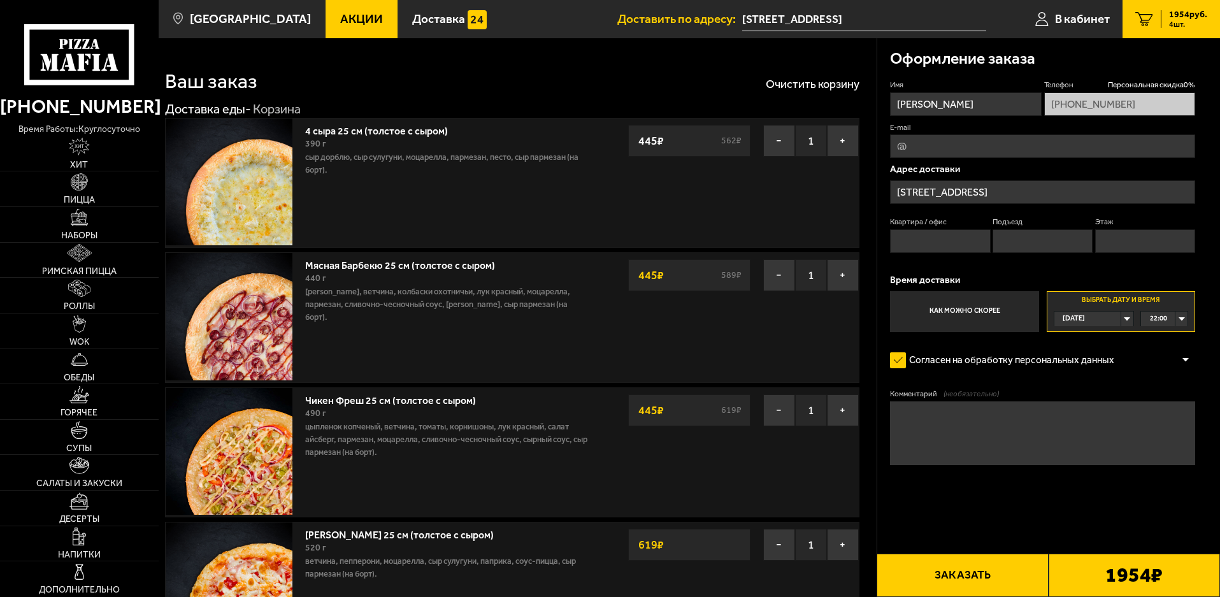
click at [942, 248] on input "Квартира / офис" at bounding box center [940, 241] width 100 height 24
click at [1029, 247] on input "Подъезд" at bounding box center [1042, 241] width 100 height 24
type input "1"
click at [1111, 247] on input "Этаж" at bounding box center [1145, 241] width 100 height 24
type input "10"
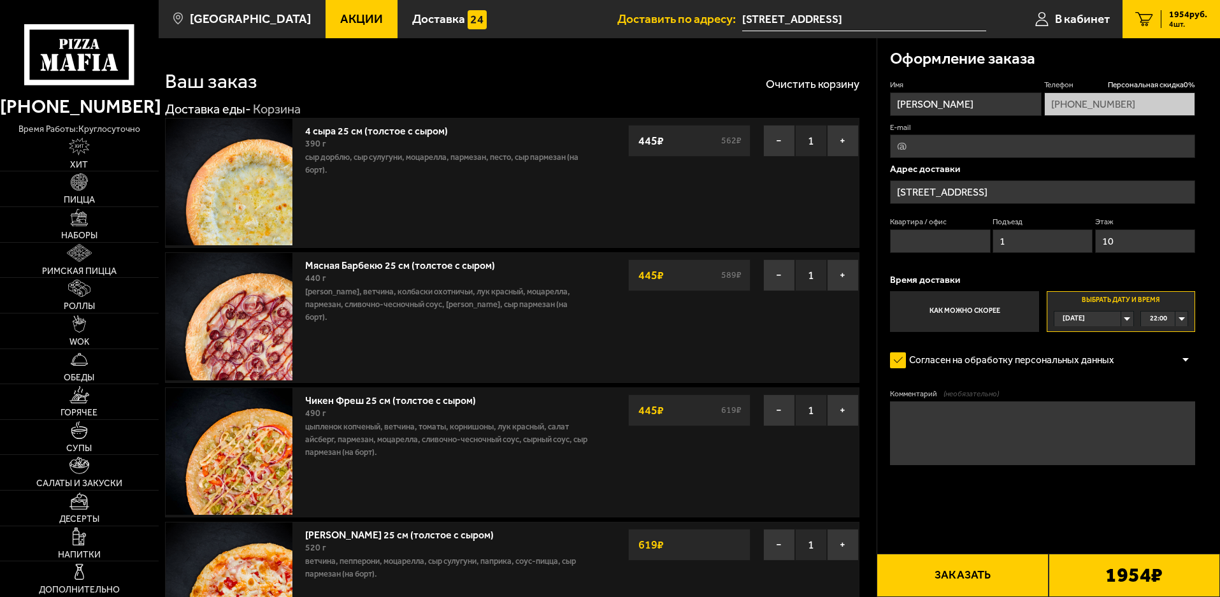
click at [963, 250] on input "Квартира / офис" at bounding box center [940, 241] width 100 height 24
type input "54"
click at [1106, 577] on b "1954 ₽" at bounding box center [1133, 575] width 57 height 20
click at [965, 573] on button "Заказать" at bounding box center [961, 575] width 171 height 43
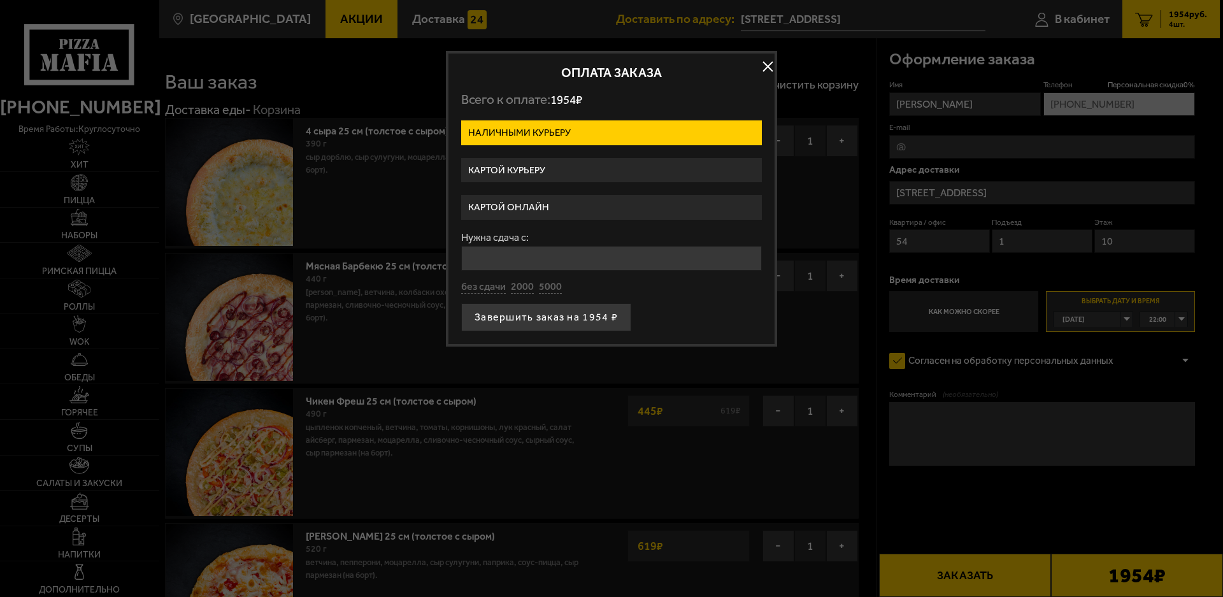
click at [527, 204] on label "Картой онлайн" at bounding box center [611, 207] width 301 height 25
click at [0, 0] on input "Картой онлайн" at bounding box center [0, 0] width 0 height 0
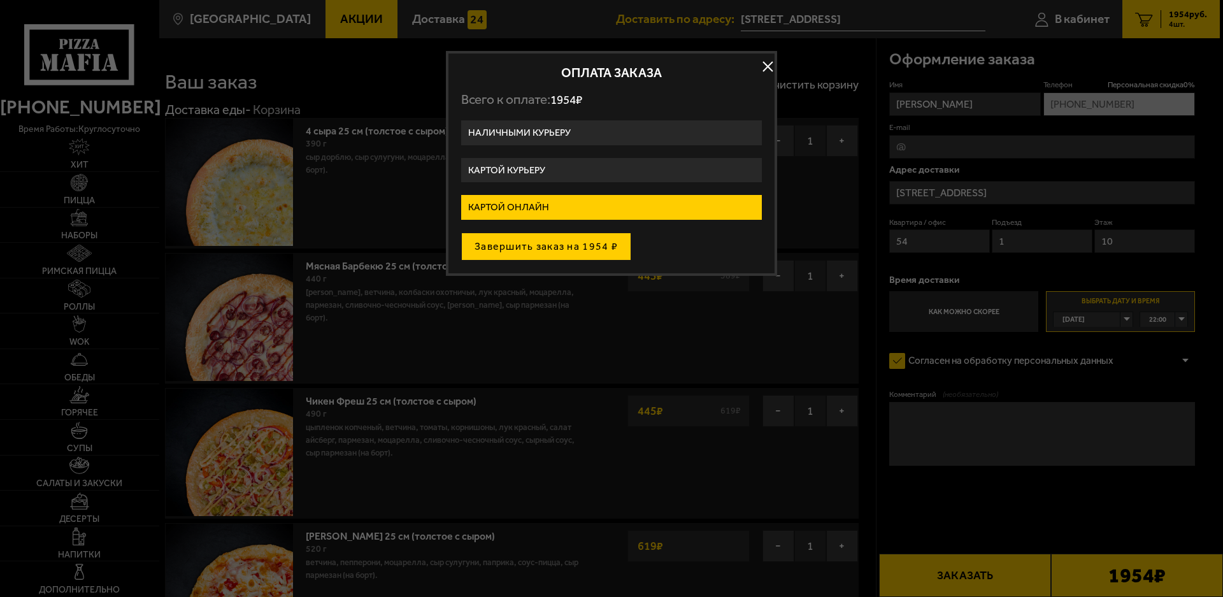
click at [583, 250] on button "Завершить заказ на 1954 ₽" at bounding box center [546, 246] width 170 height 28
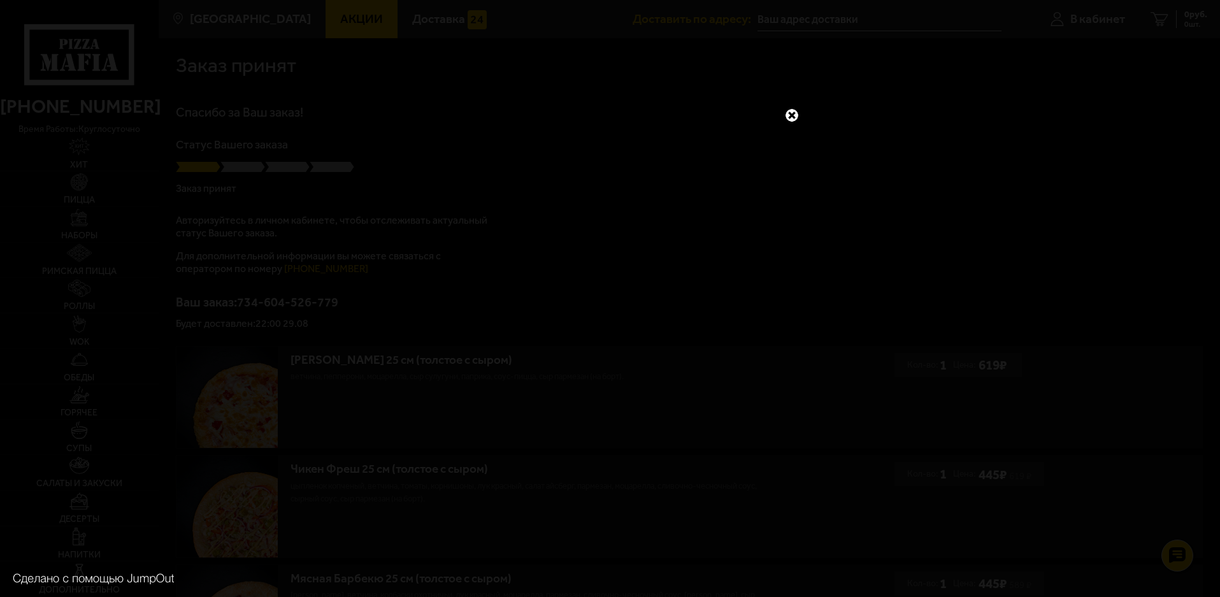
click at [790, 117] on link at bounding box center [791, 115] width 17 height 17
